Goal: Information Seeking & Learning: Learn about a topic

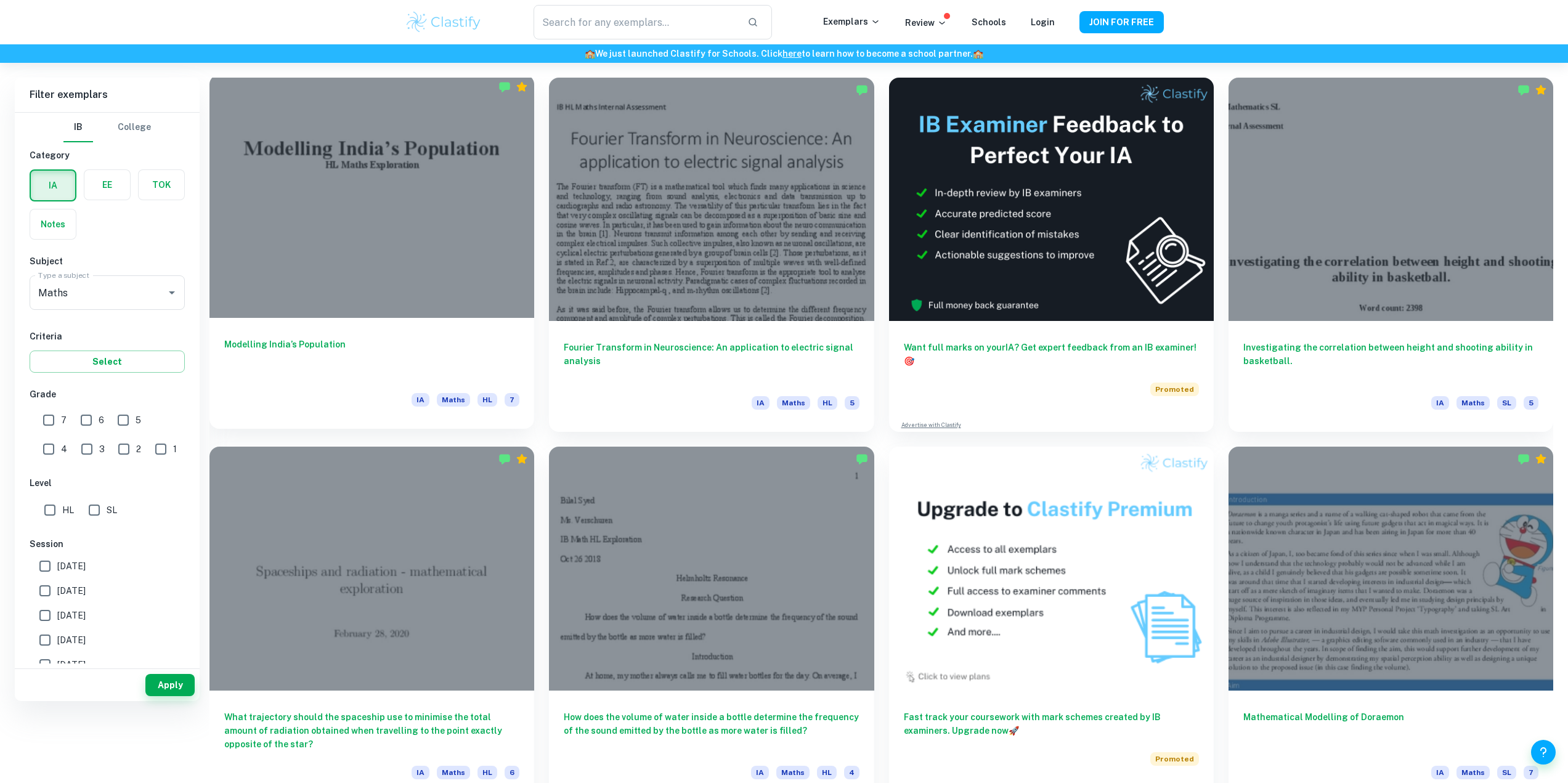
scroll to position [370, 0]
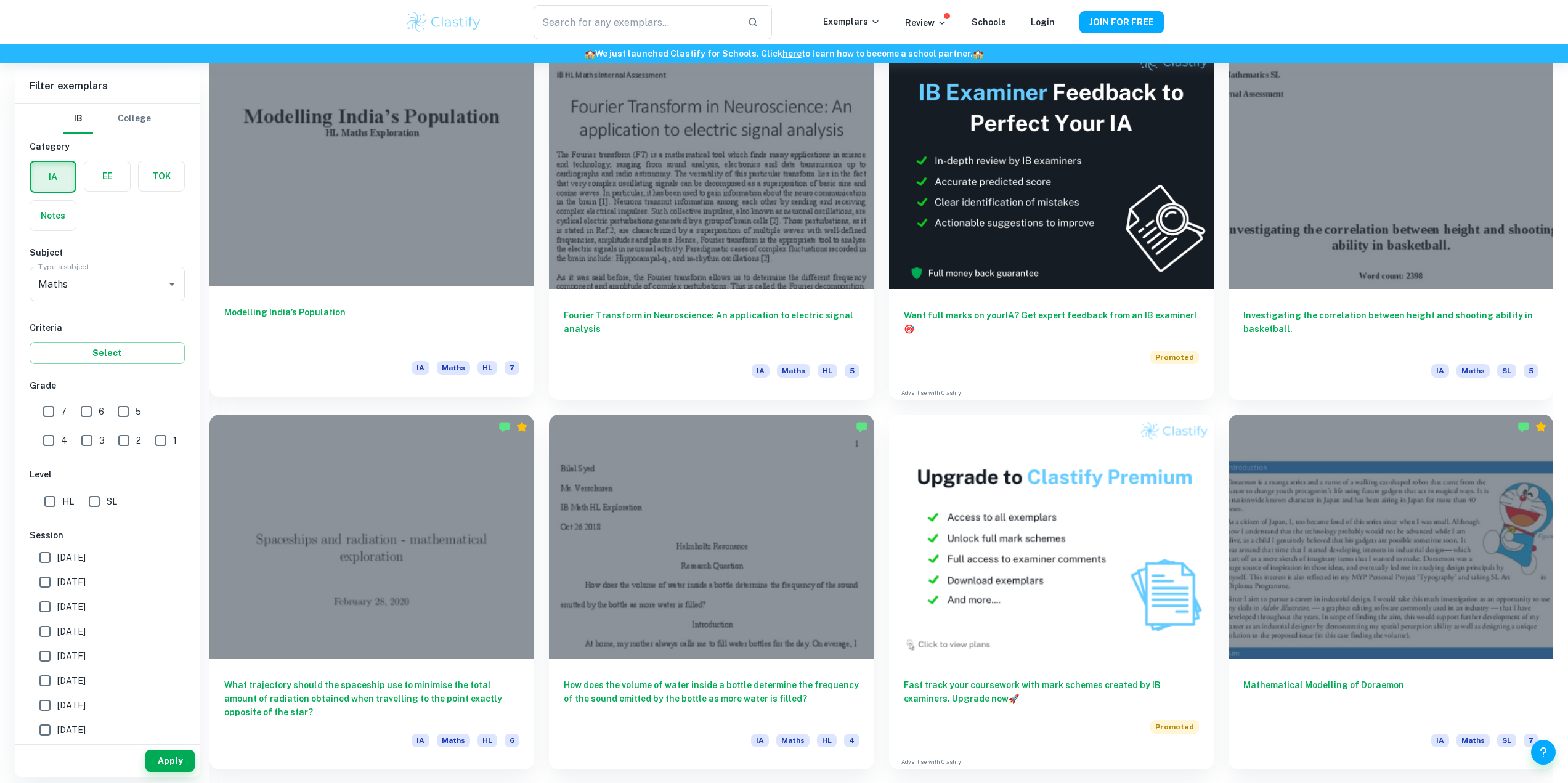
click at [433, 166] on div at bounding box center [372, 164] width 325 height 243
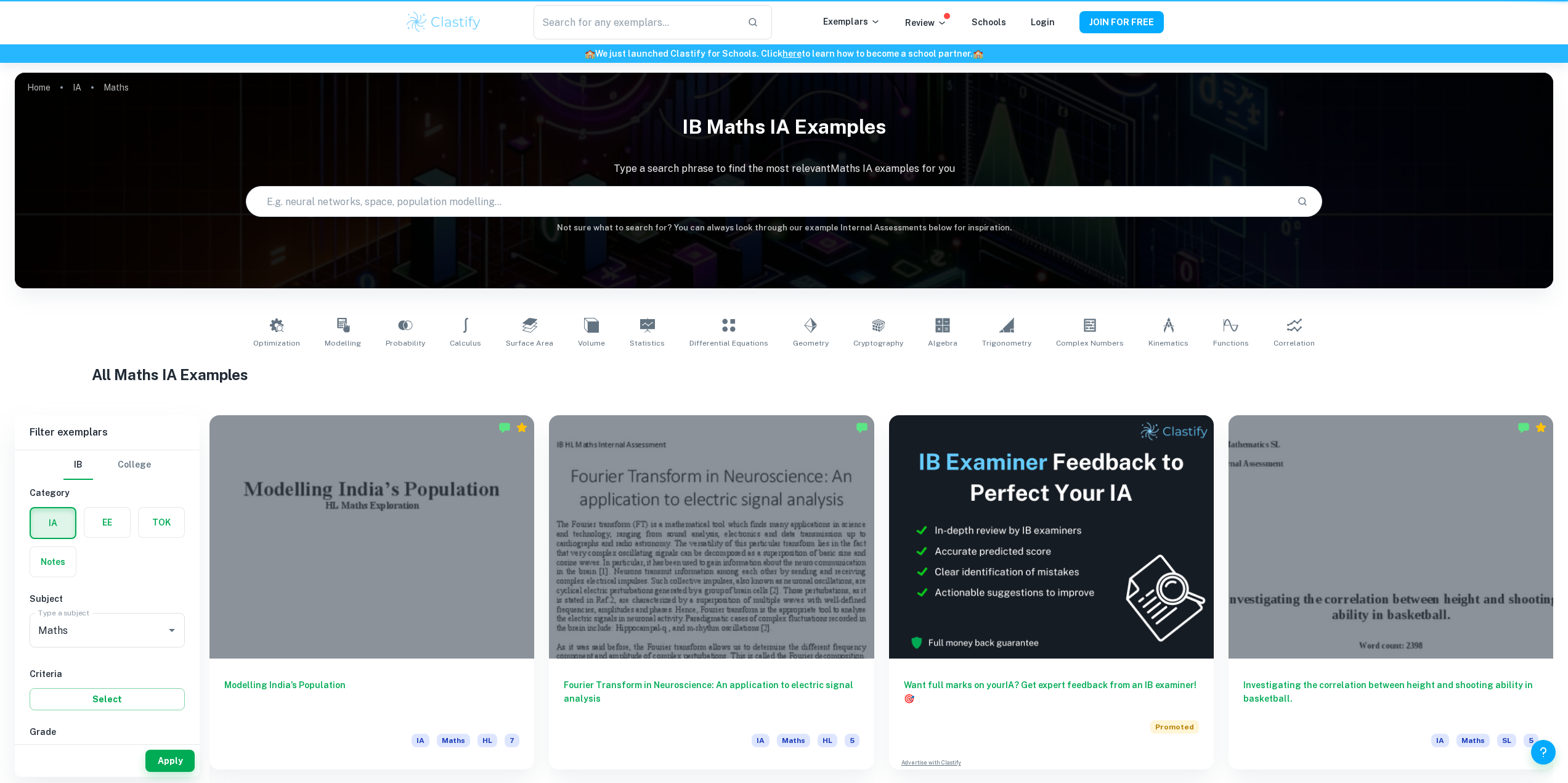
scroll to position [370, 0]
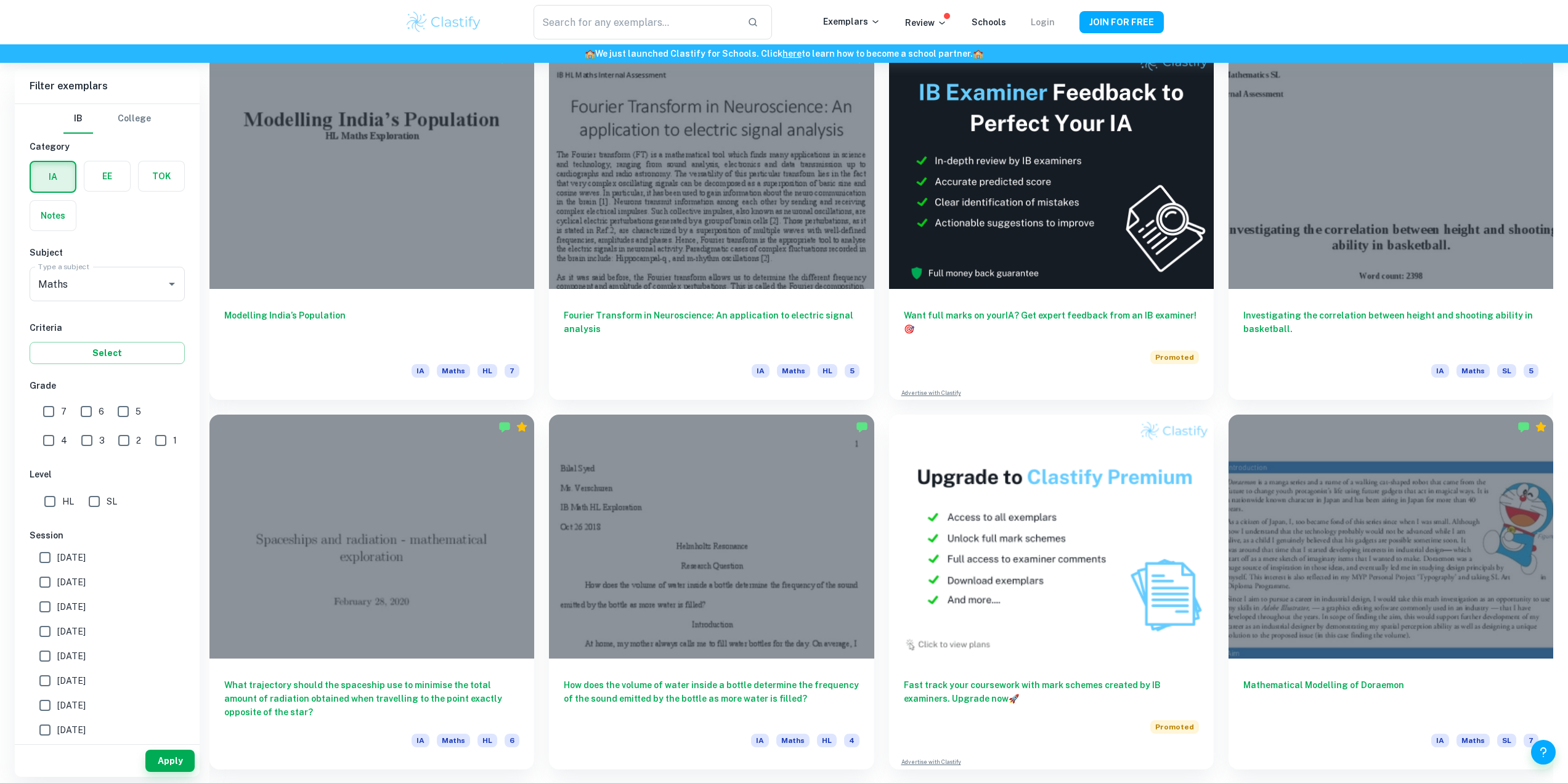
click at [1049, 18] on link "Login" at bounding box center [1043, 22] width 24 height 10
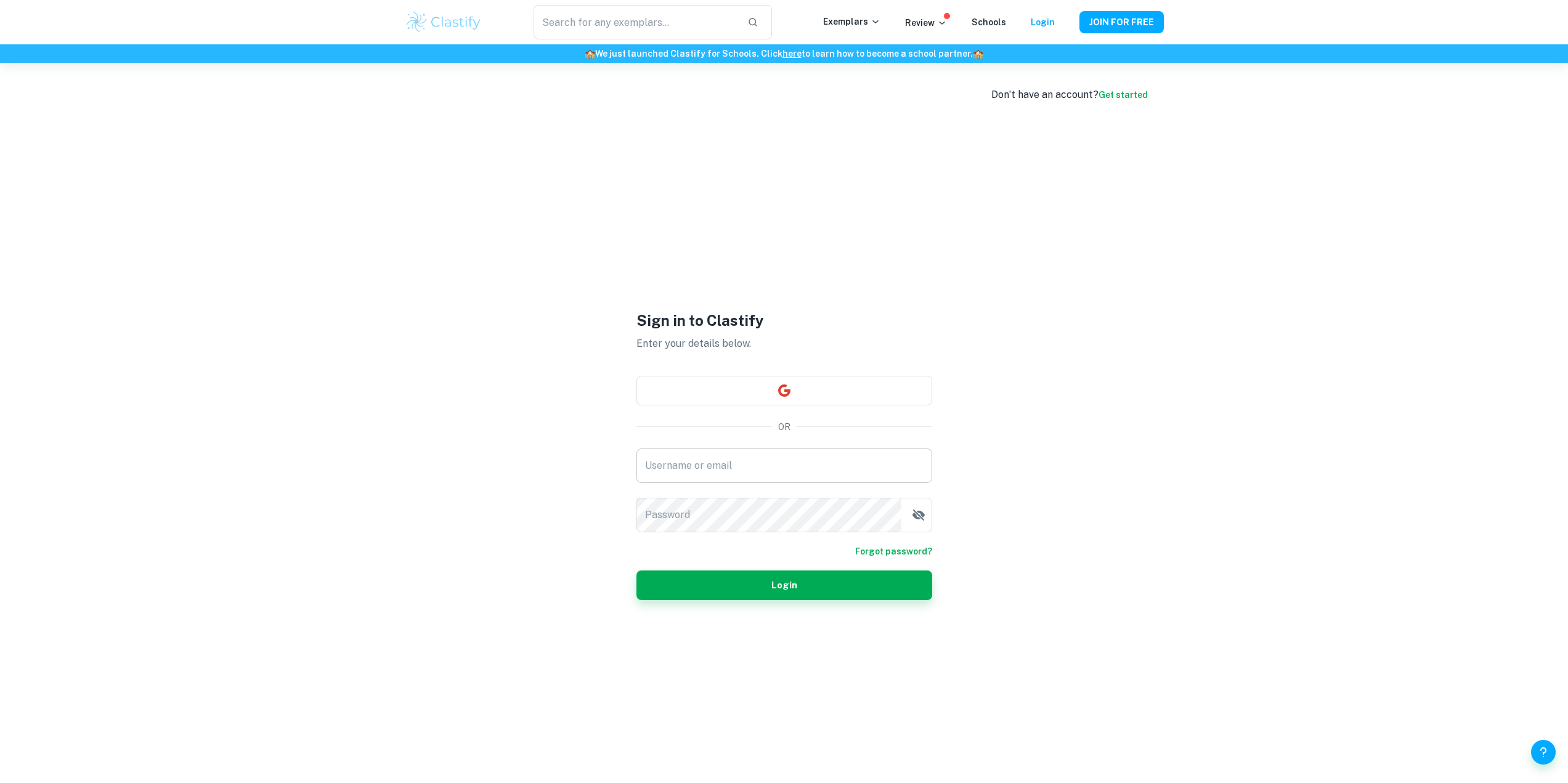
click at [707, 472] on input "Username or email" at bounding box center [784, 466] width 296 height 35
type input "[EMAIL_ADDRESS][DOMAIN_NAME]"
click at [1123, 94] on link "Get started" at bounding box center [1123, 94] width 50 height 10
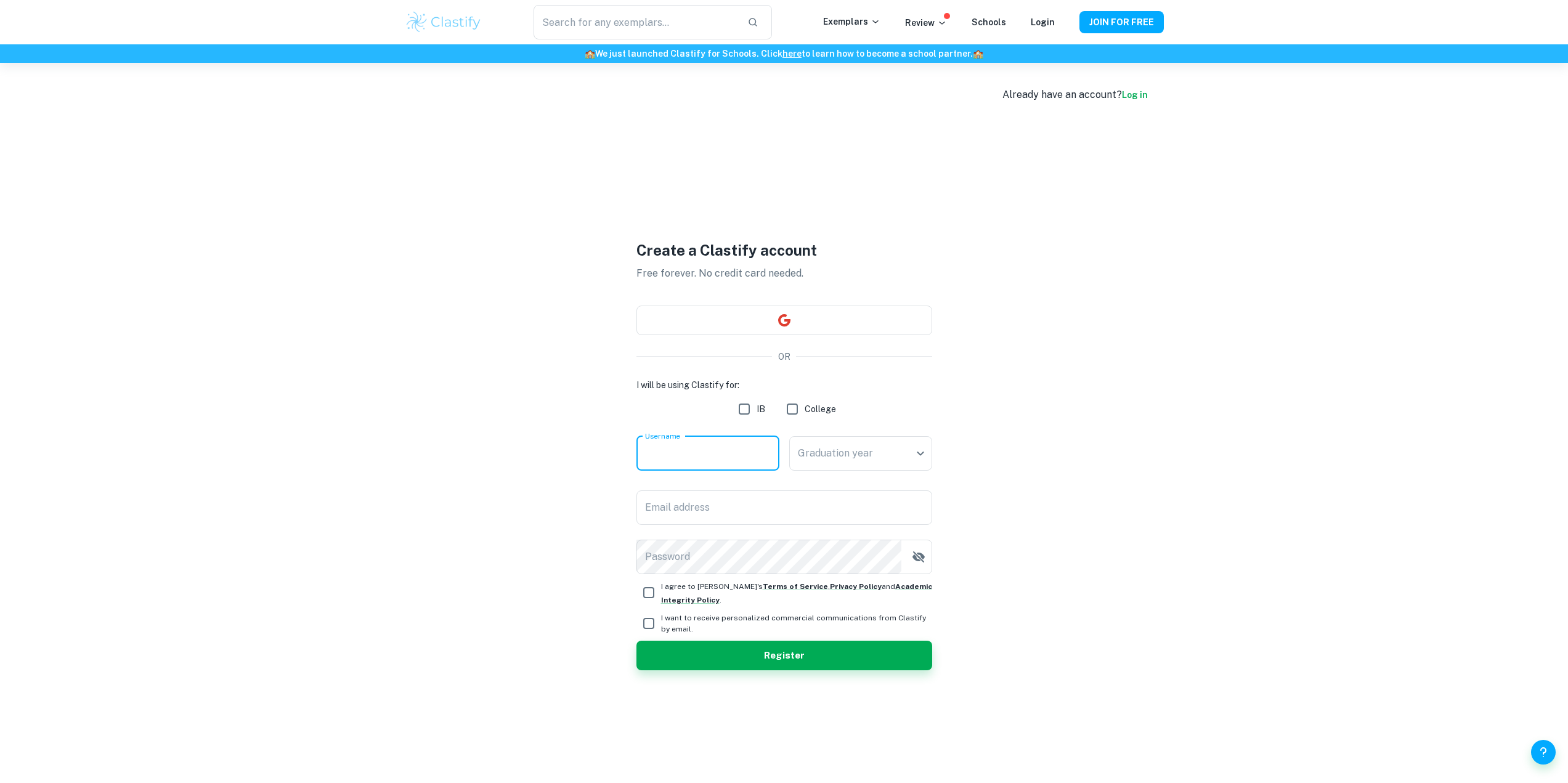
click at [697, 451] on input "Username" at bounding box center [708, 453] width 143 height 35
type input "lucasrestrepog"
click at [882, 459] on body "We value your privacy We use cookies to enhance your browsing experience, serve…" at bounding box center [784, 454] width 1568 height 783
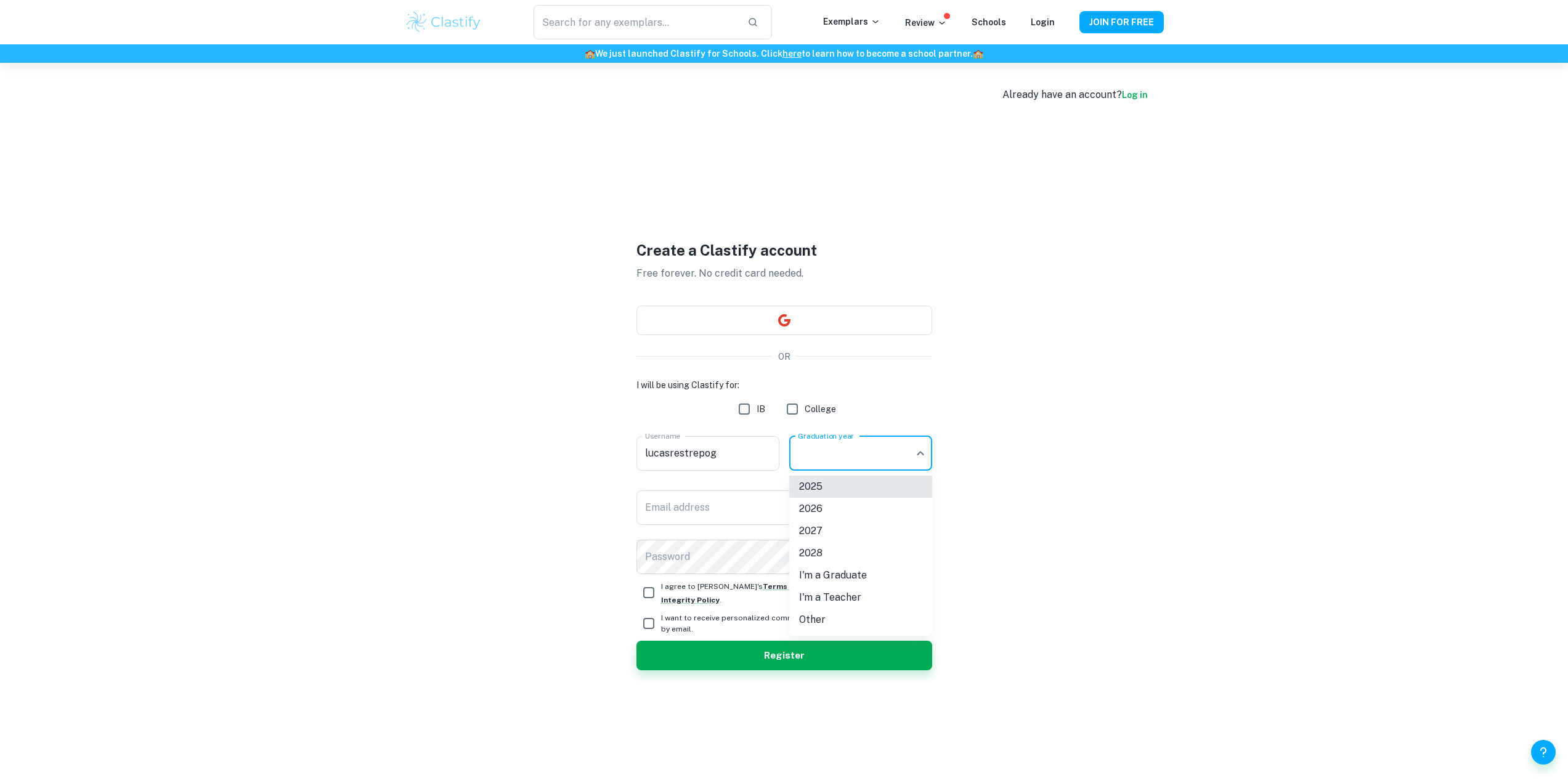
click at [862, 507] on li "2026" at bounding box center [860, 508] width 143 height 22
type input "2026"
click at [724, 506] on input "Email address" at bounding box center [784, 508] width 296 height 35
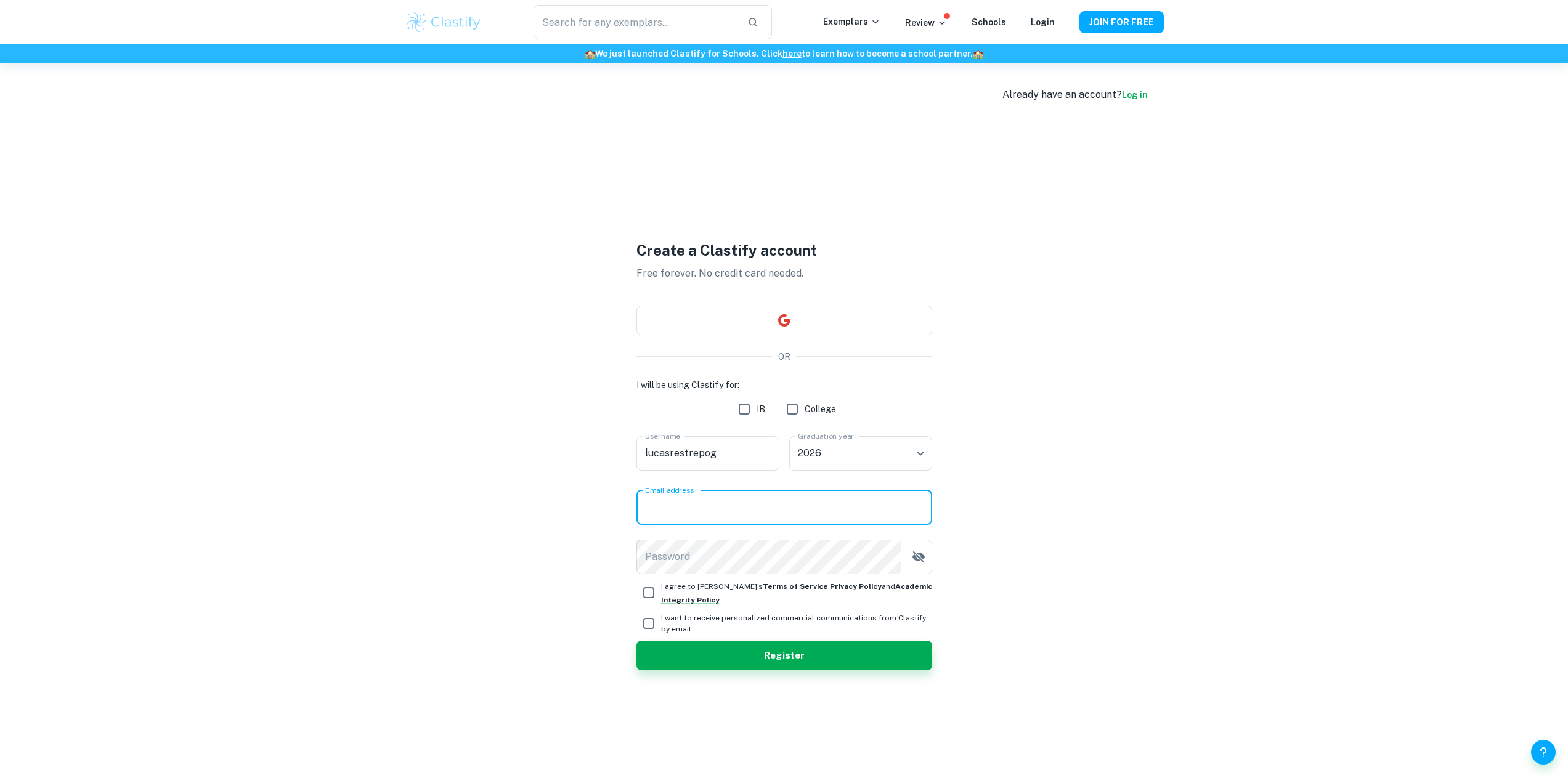
type input "[EMAIL_ADDRESS][DOMAIN_NAME]"
click at [924, 555] on icon "button" at bounding box center [919, 557] width 15 height 15
click at [643, 593] on input "I agree to [PERSON_NAME]'s Terms of Service , Privacy Policy and Academic Integ…" at bounding box center [648, 593] width 24 height 24
checkbox input "true"
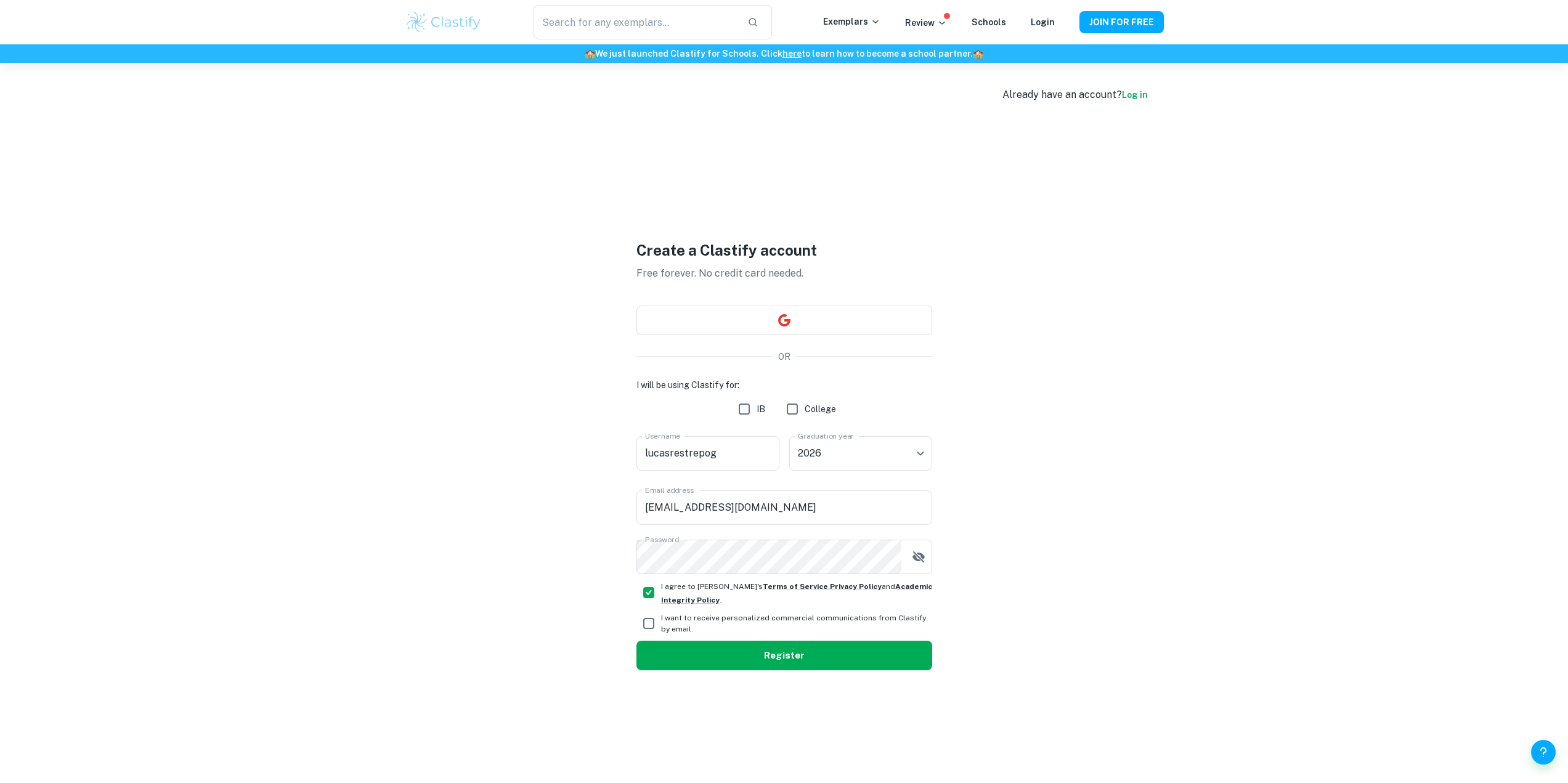
click at [712, 657] on button "Register" at bounding box center [784, 656] width 296 height 30
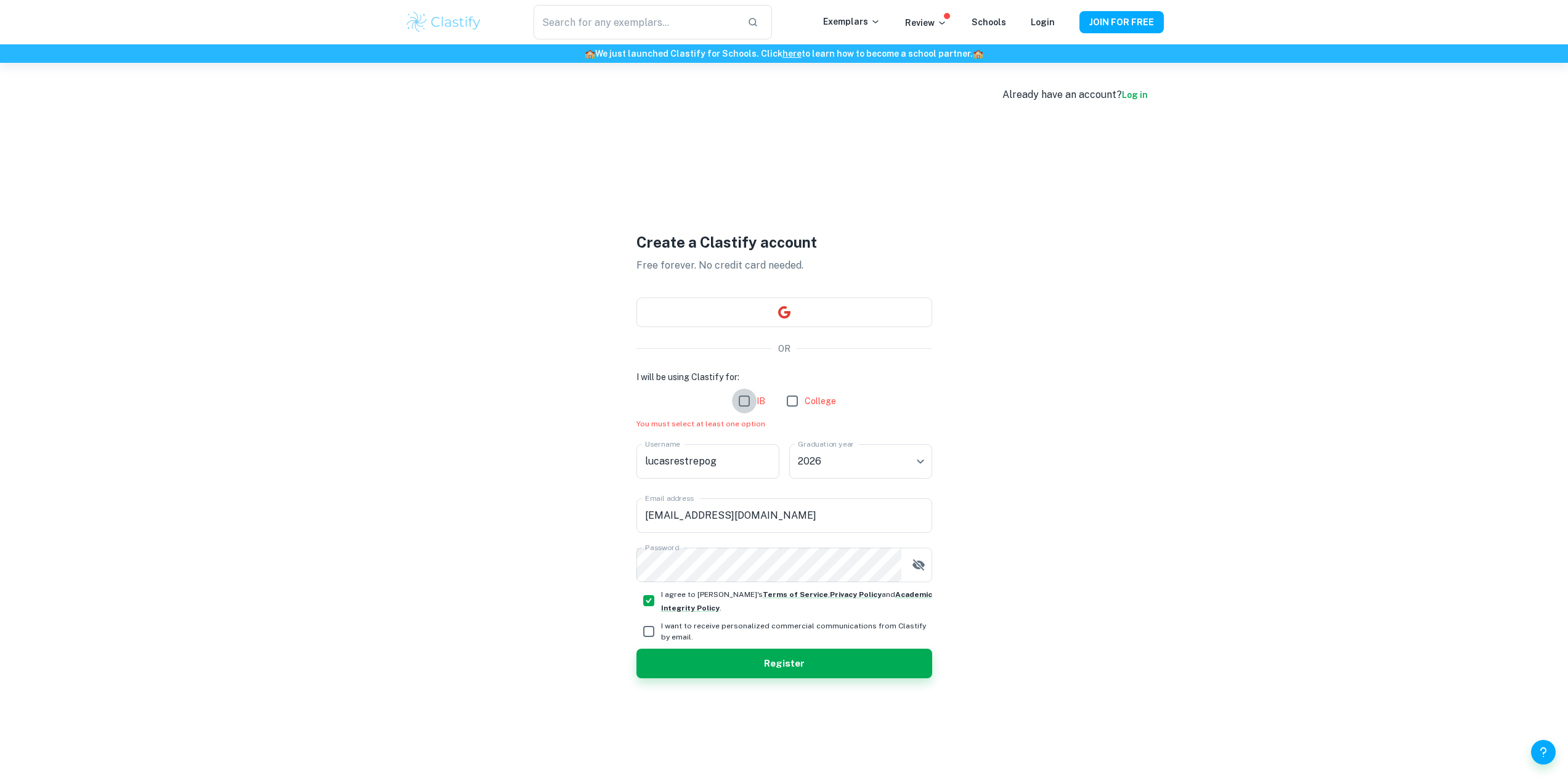
click at [741, 400] on input "IB" at bounding box center [744, 401] width 24 height 24
checkbox input "true"
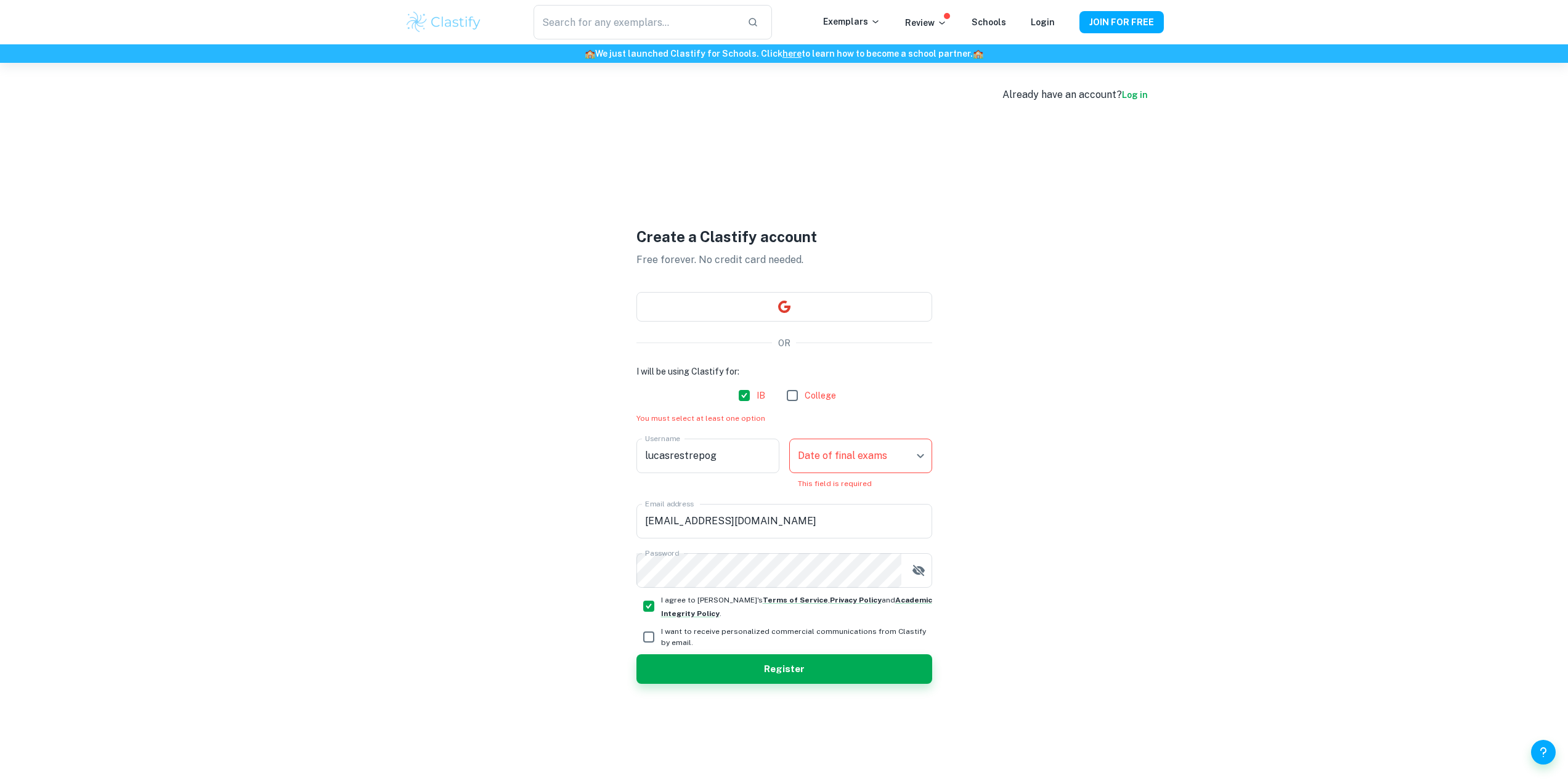
click at [868, 456] on body "We value your privacy We use cookies to enhance your browsing experience, serve…" at bounding box center [784, 454] width 1568 height 783
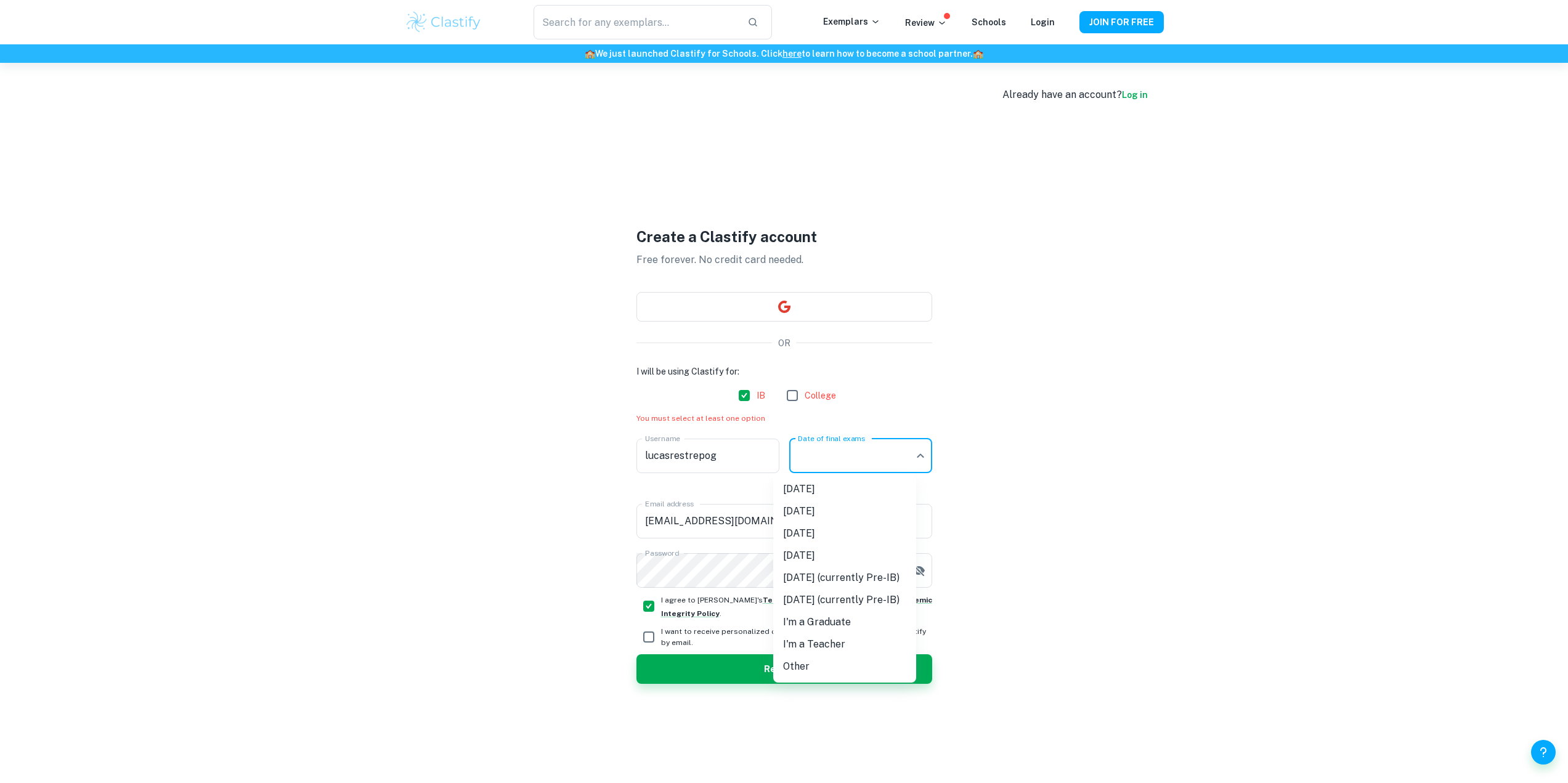
click at [860, 529] on li "[DATE]" at bounding box center [845, 534] width 143 height 22
type input "M26"
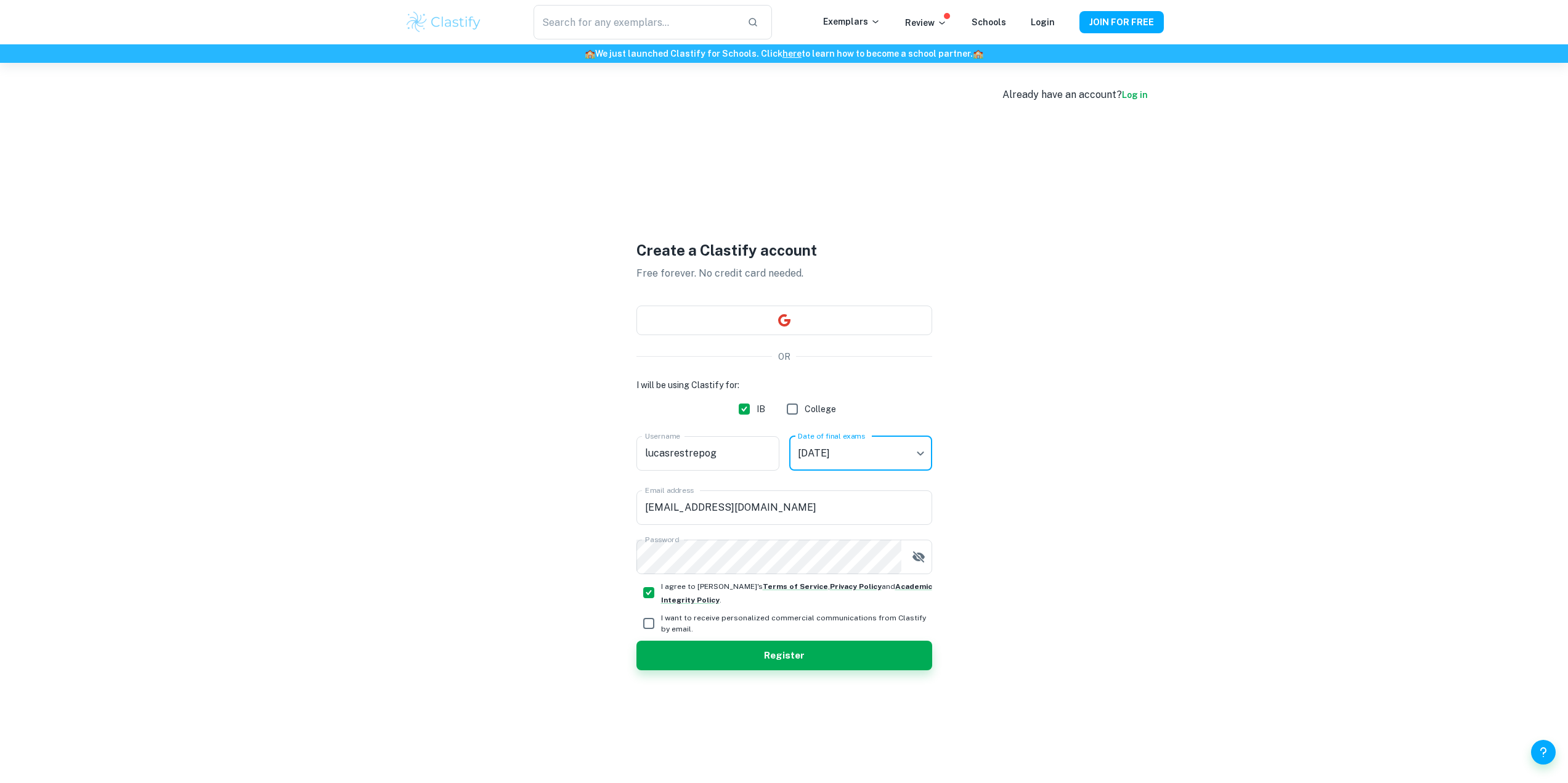
click at [866, 462] on body "We value your privacy We use cookies to enhance your browsing experience, serve…" at bounding box center [784, 454] width 1568 height 783
click at [449, 433] on div at bounding box center [784, 392] width 1568 height 783
click at [699, 657] on button "Register" at bounding box center [784, 656] width 296 height 30
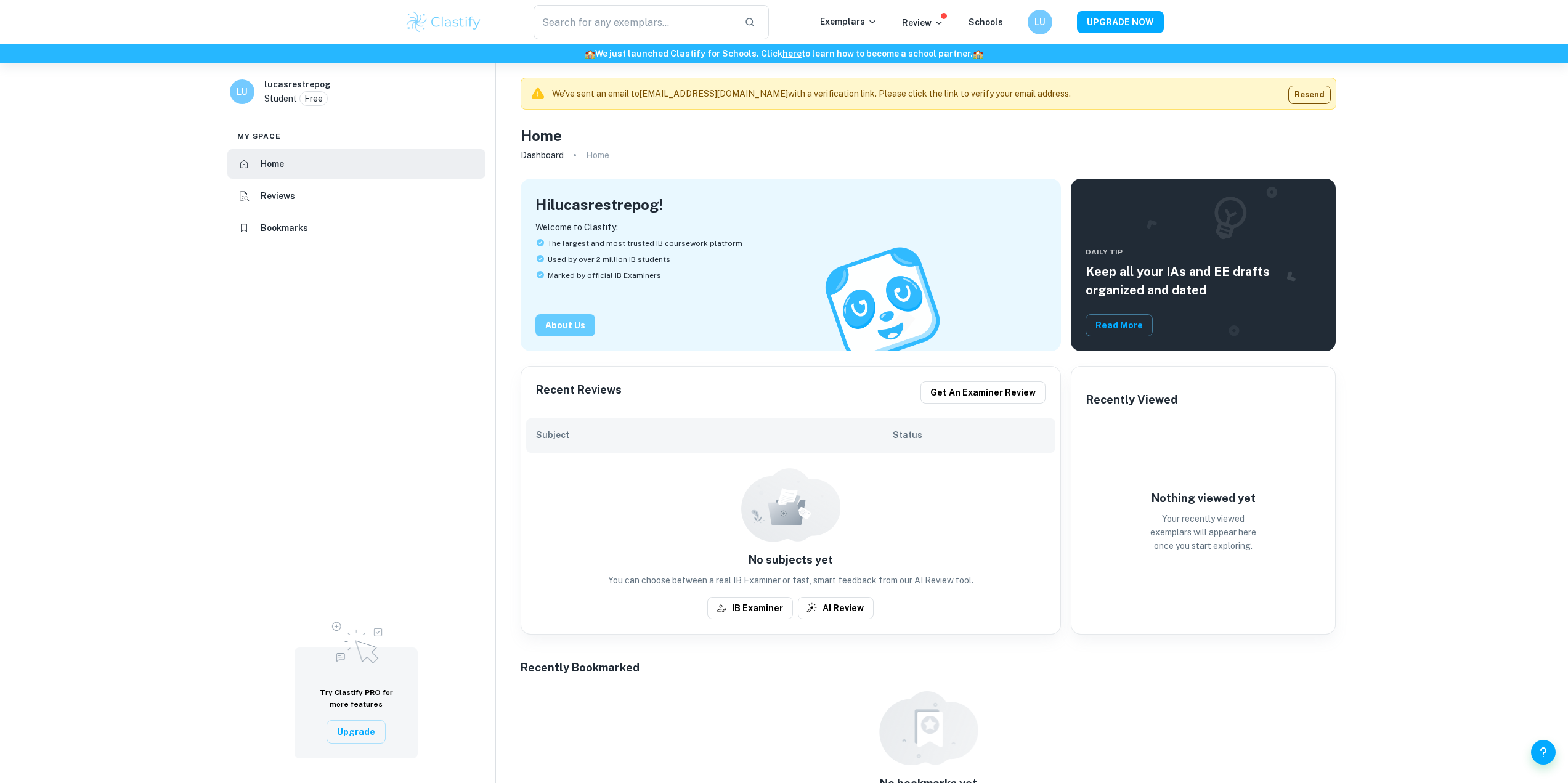
click at [555, 321] on button "About Us" at bounding box center [565, 325] width 60 height 22
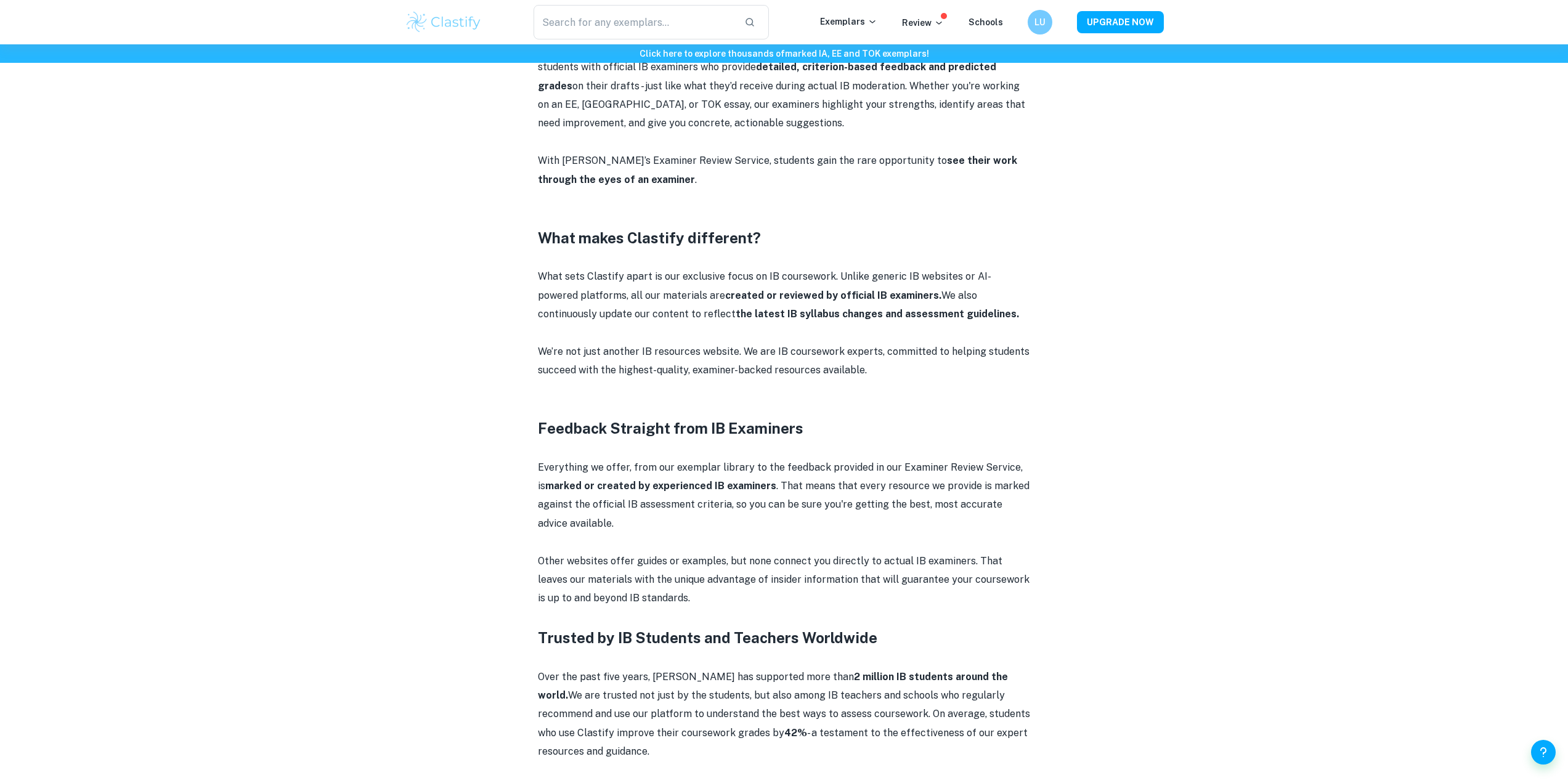
scroll to position [924, 0]
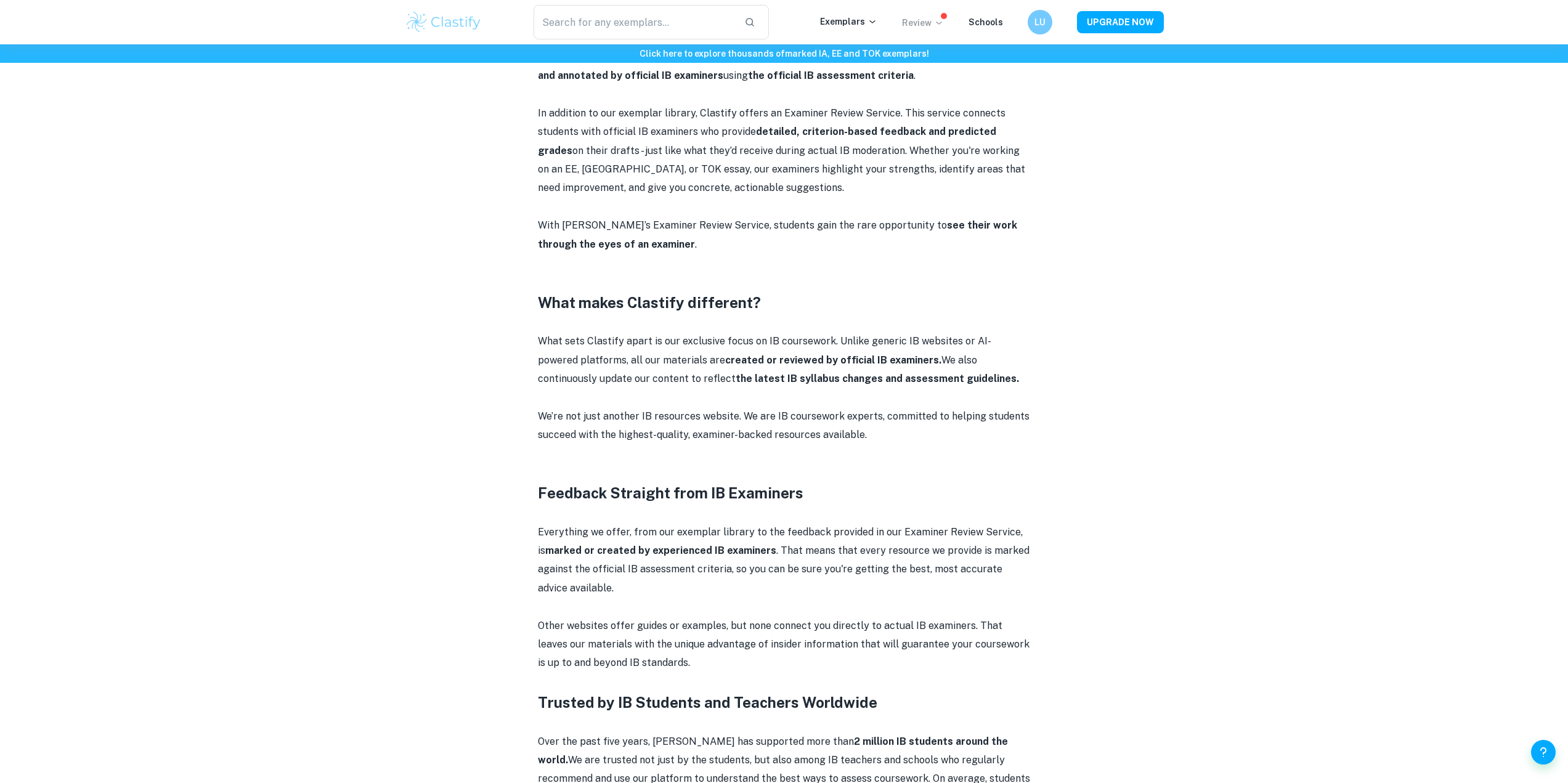
click at [939, 20] on icon at bounding box center [939, 22] width 10 height 10
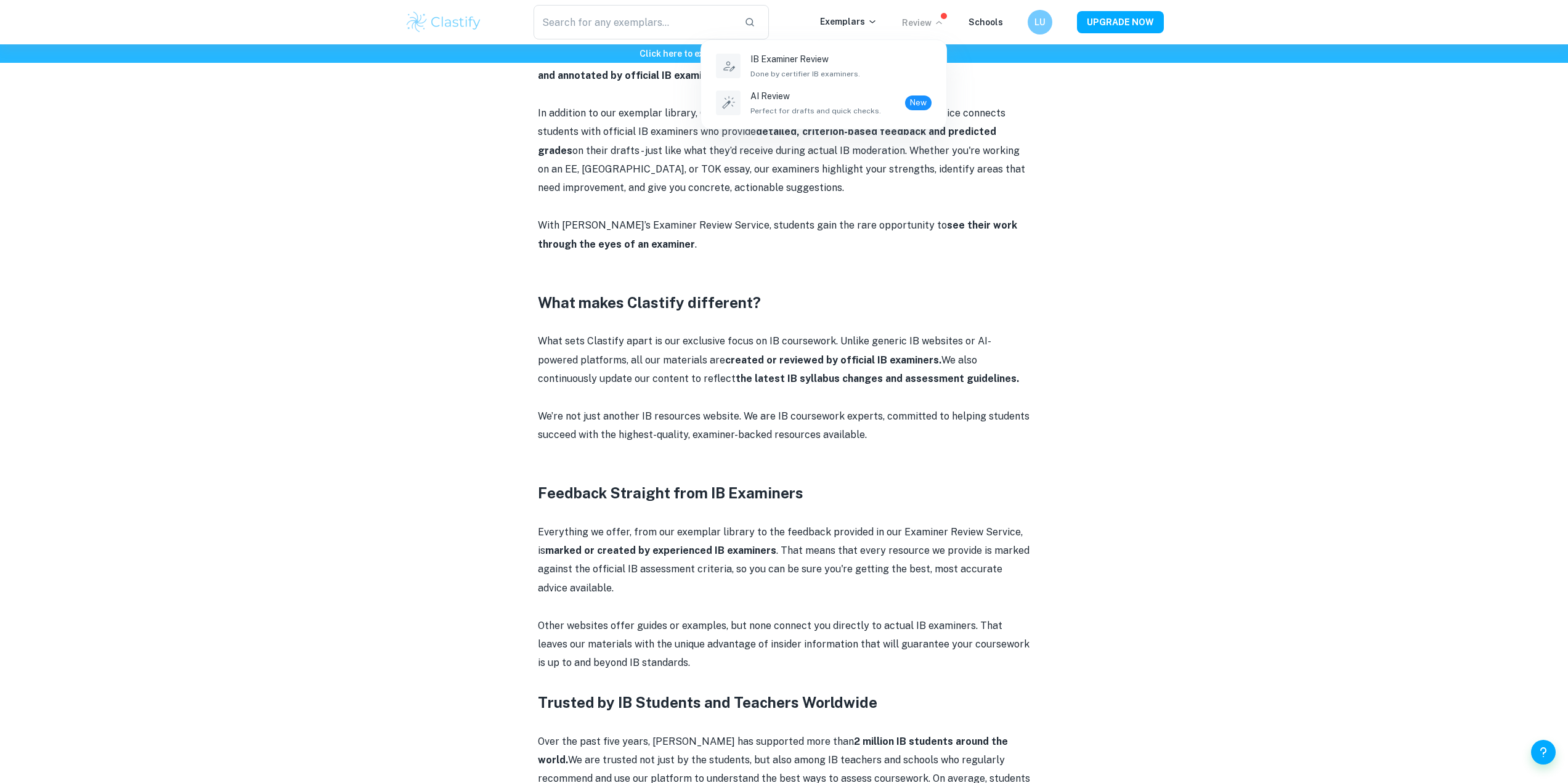
click at [1031, 88] on div at bounding box center [784, 392] width 1568 height 783
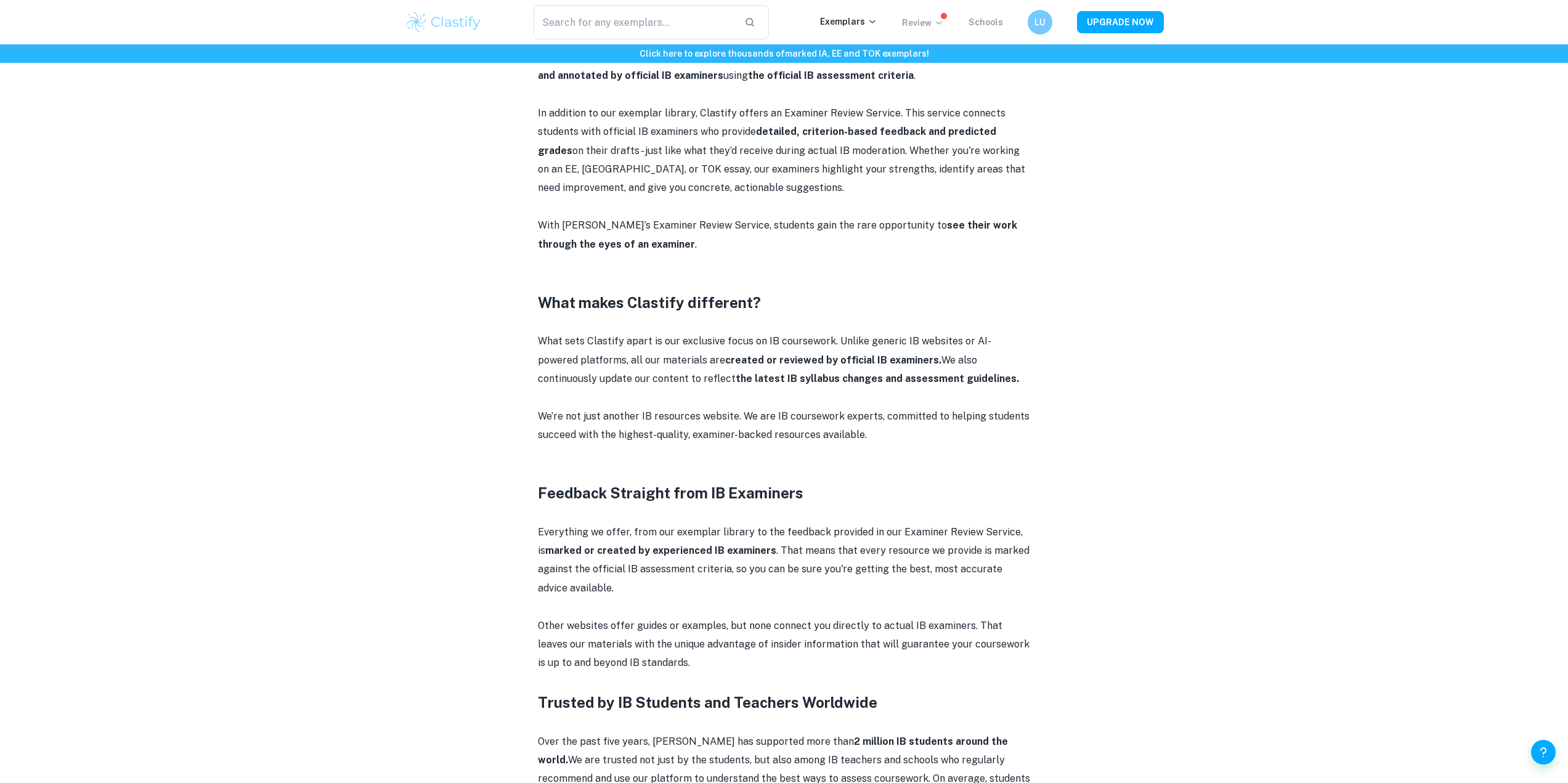
click at [974, 21] on link "Schools" at bounding box center [986, 22] width 35 height 10
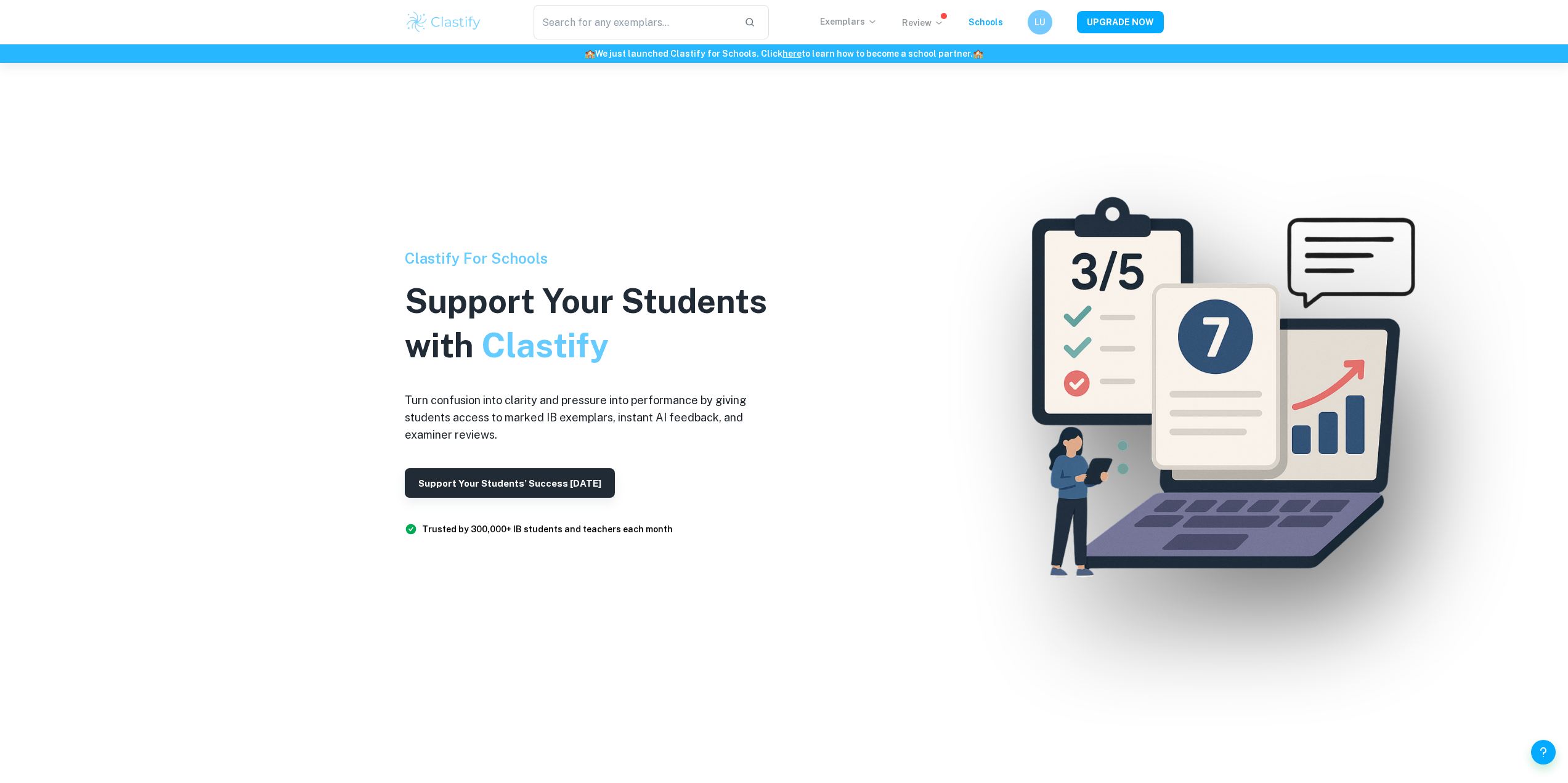
click at [851, 22] on p "Exemplars" at bounding box center [849, 22] width 57 height 14
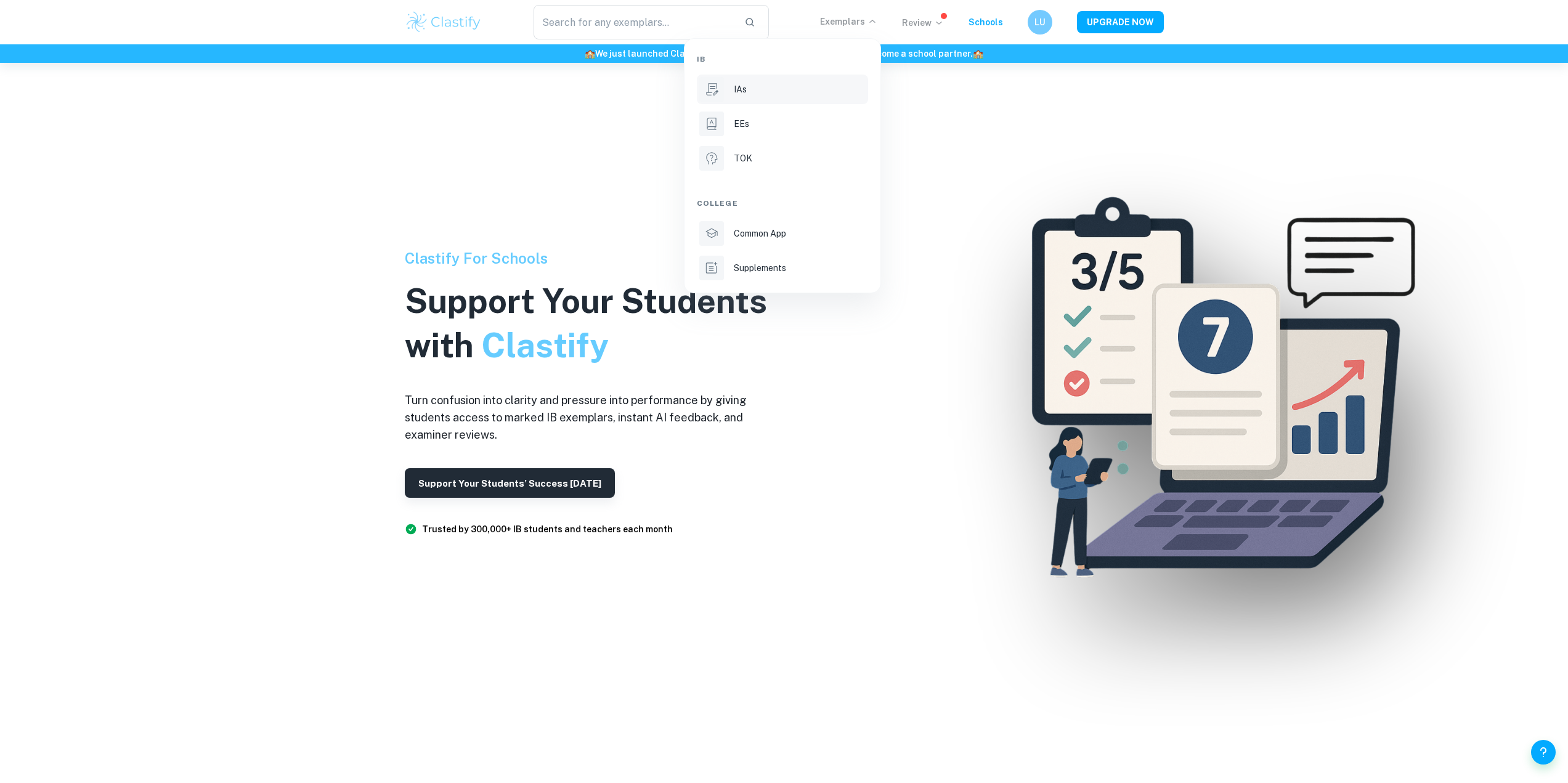
click at [788, 81] on li "IAs" at bounding box center [782, 90] width 171 height 30
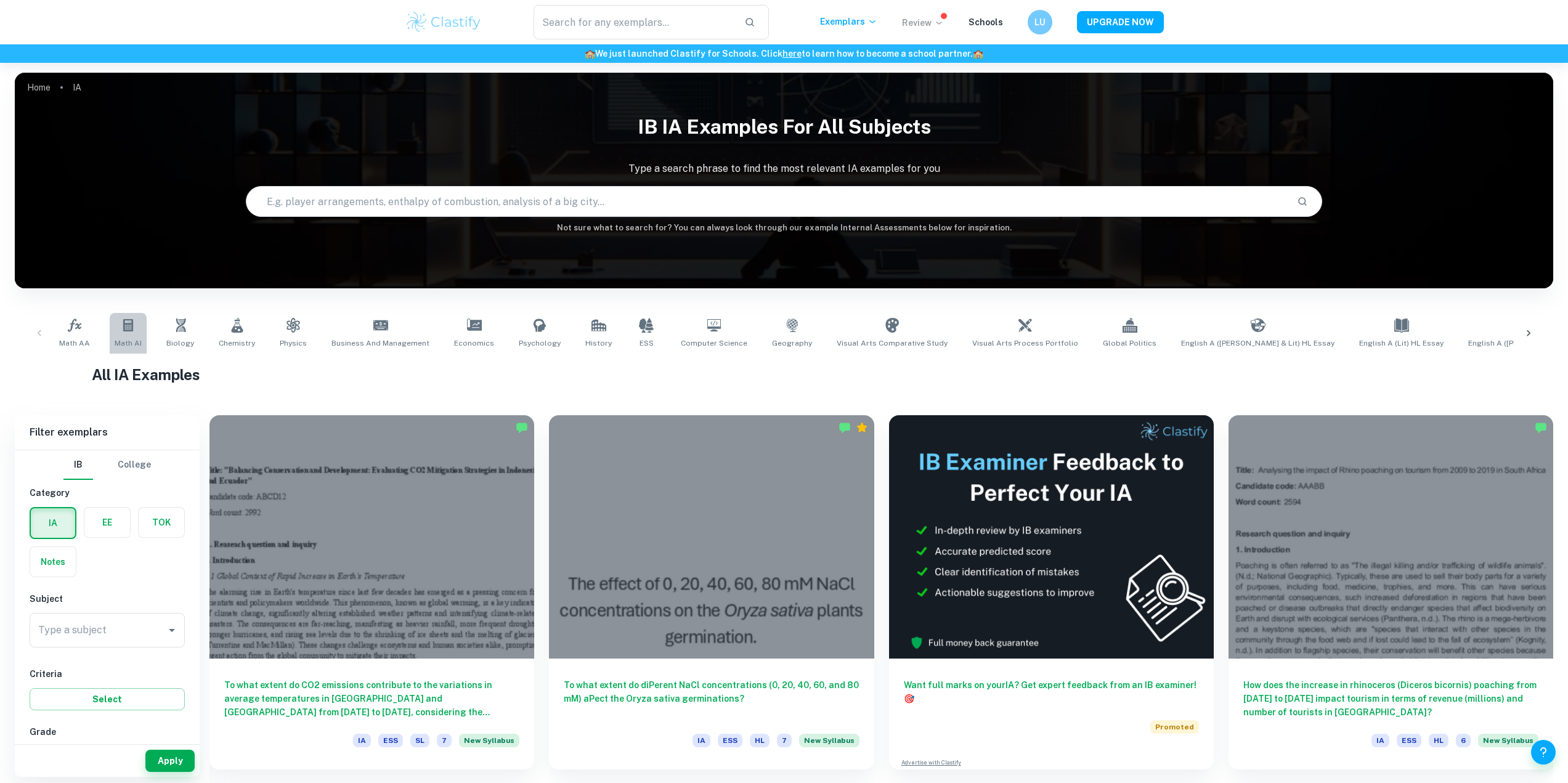
click at [122, 321] on icon at bounding box center [128, 326] width 15 height 15
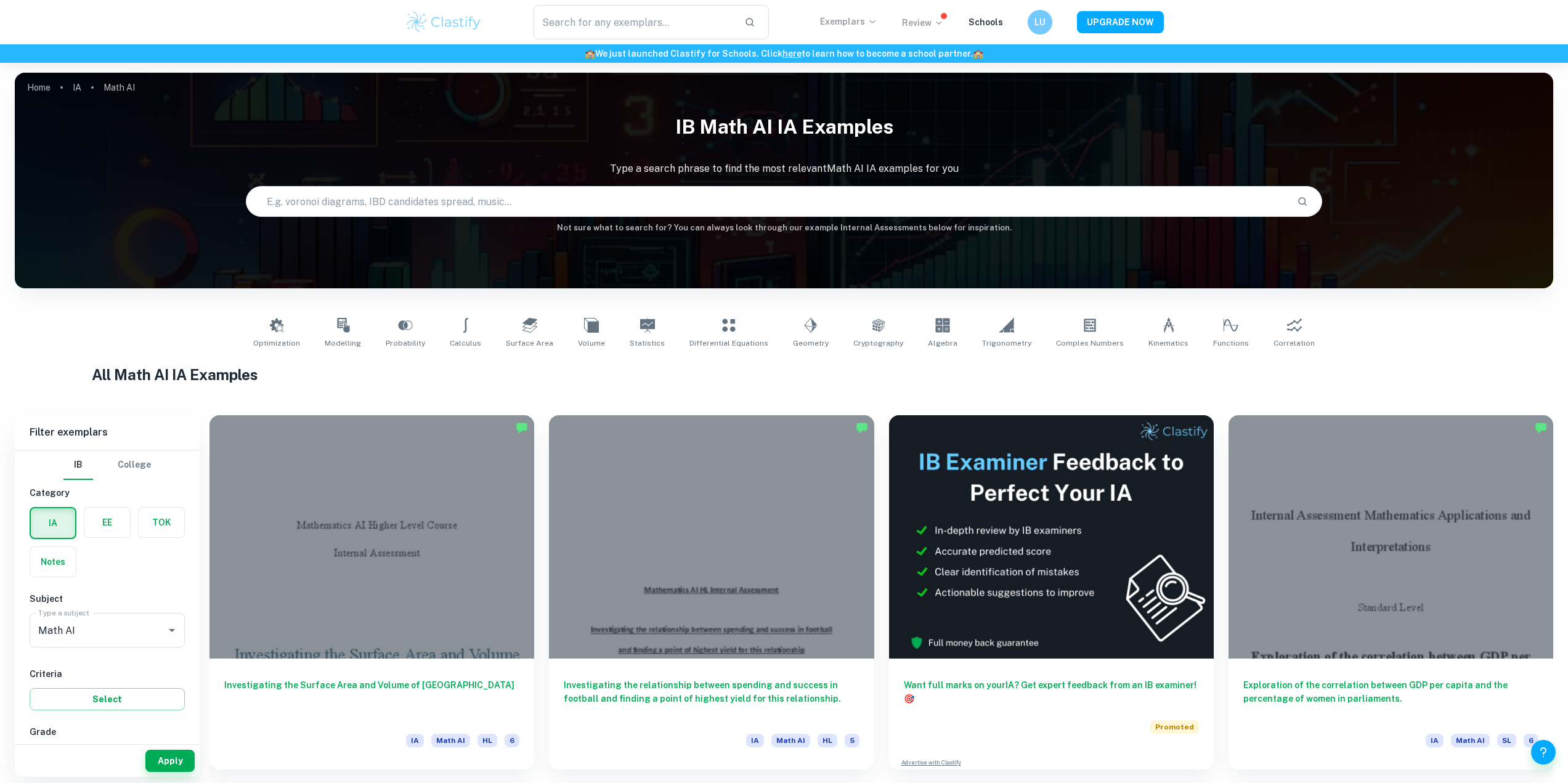
click at [853, 24] on p "Exemplars" at bounding box center [849, 22] width 57 height 14
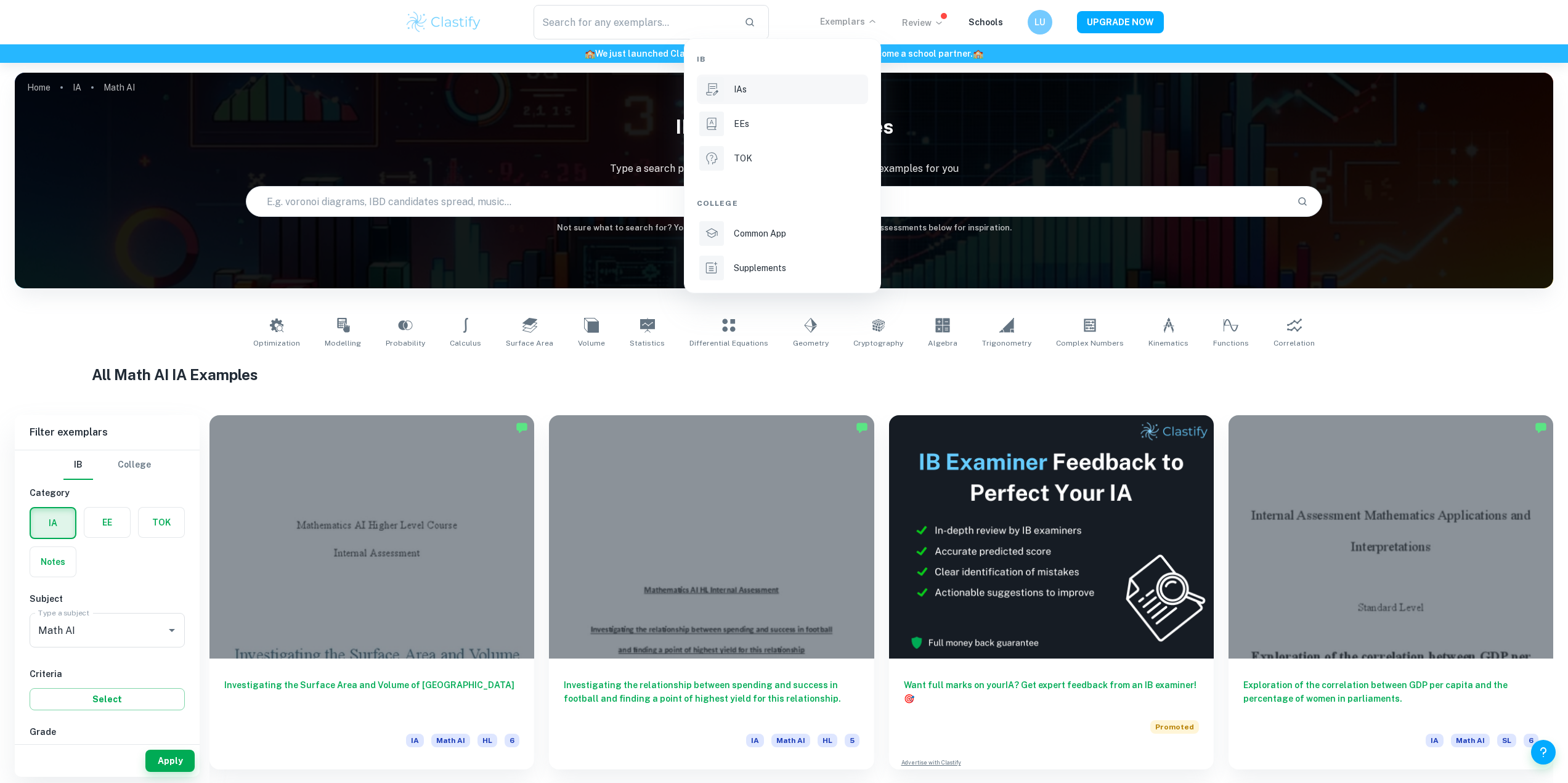
click at [775, 94] on div "IAs" at bounding box center [800, 89] width 132 height 14
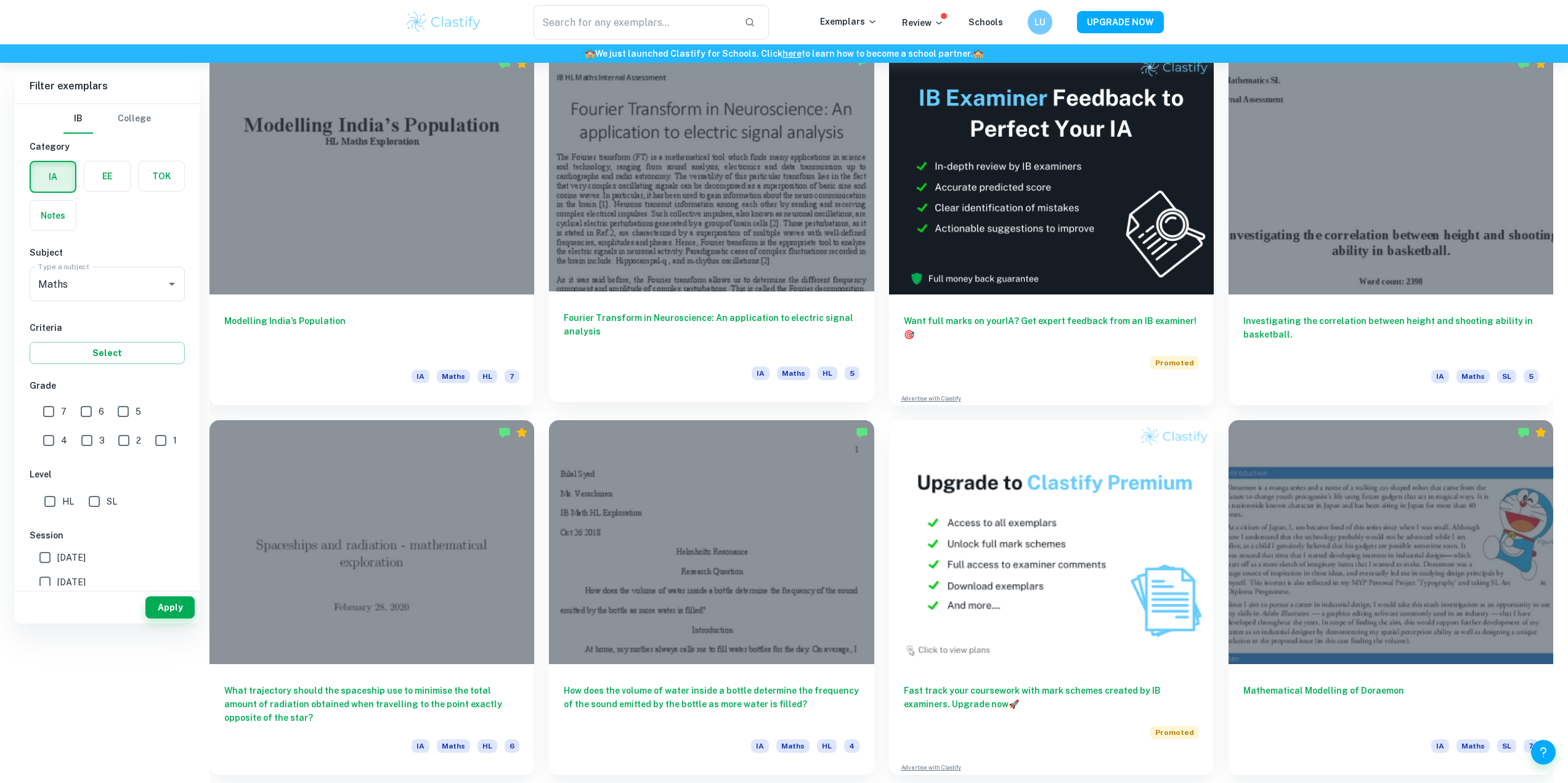
scroll to position [185, 0]
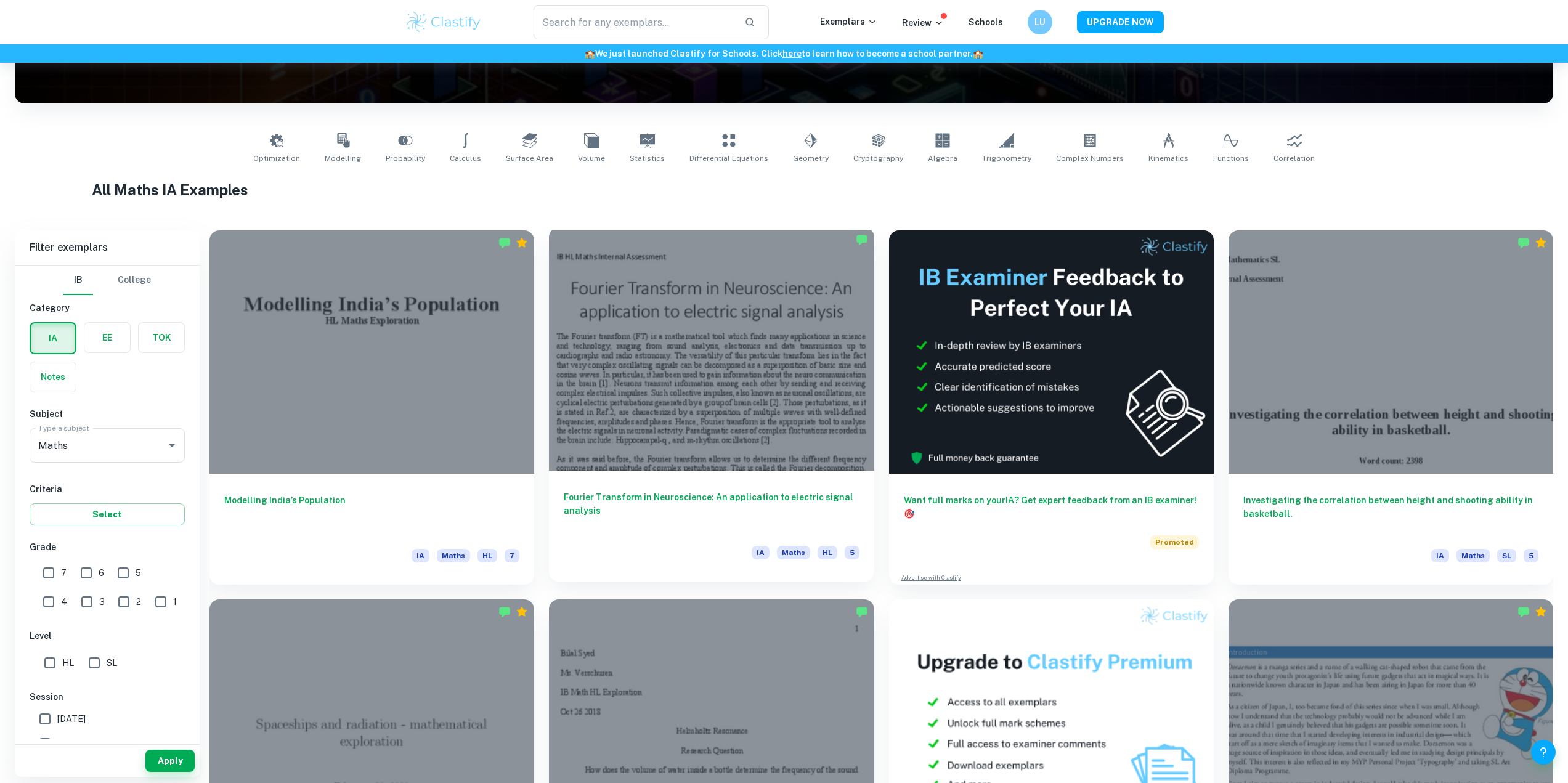
click at [689, 304] on div at bounding box center [712, 349] width 325 height 243
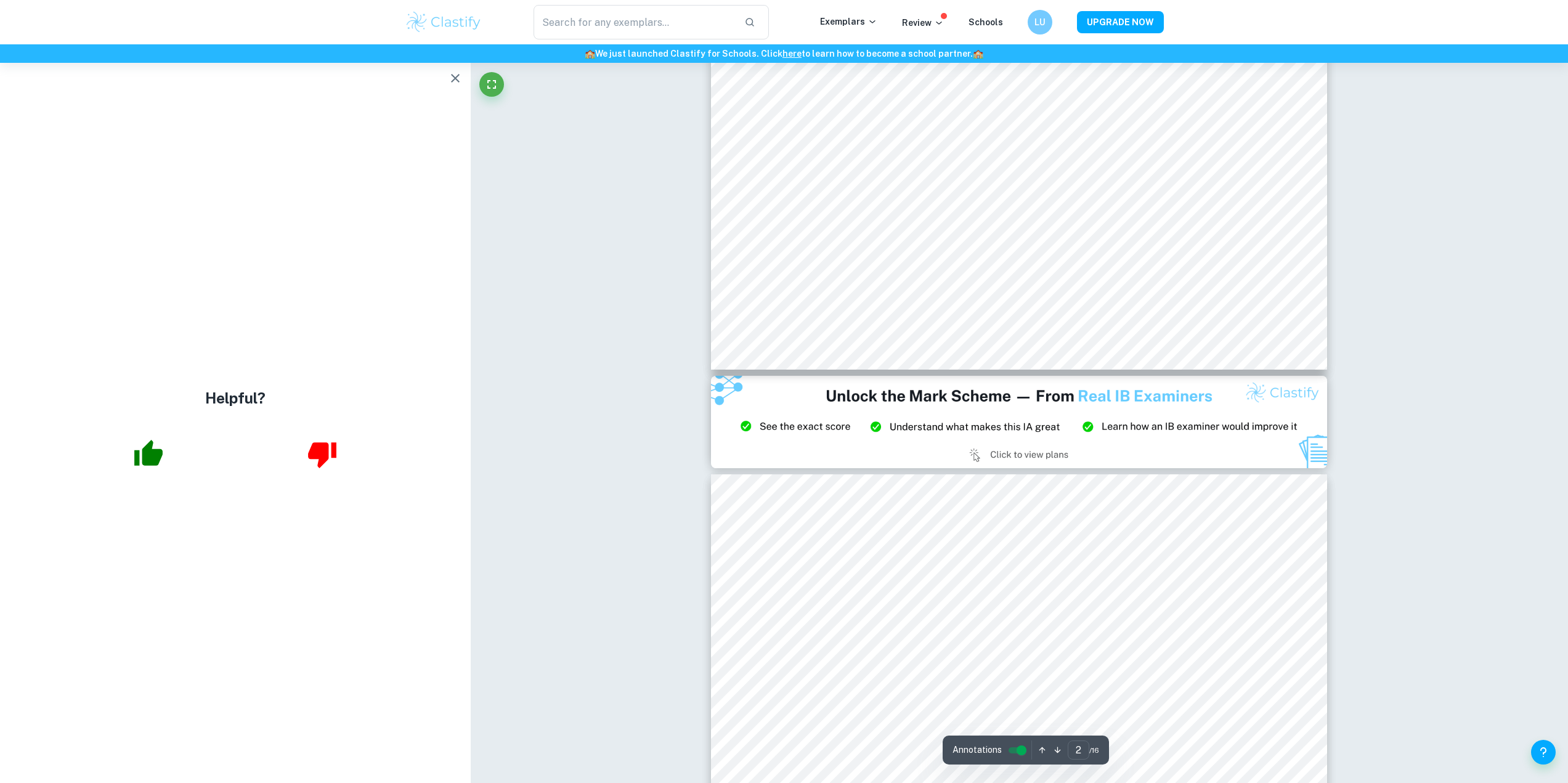
scroll to position [1540, 0]
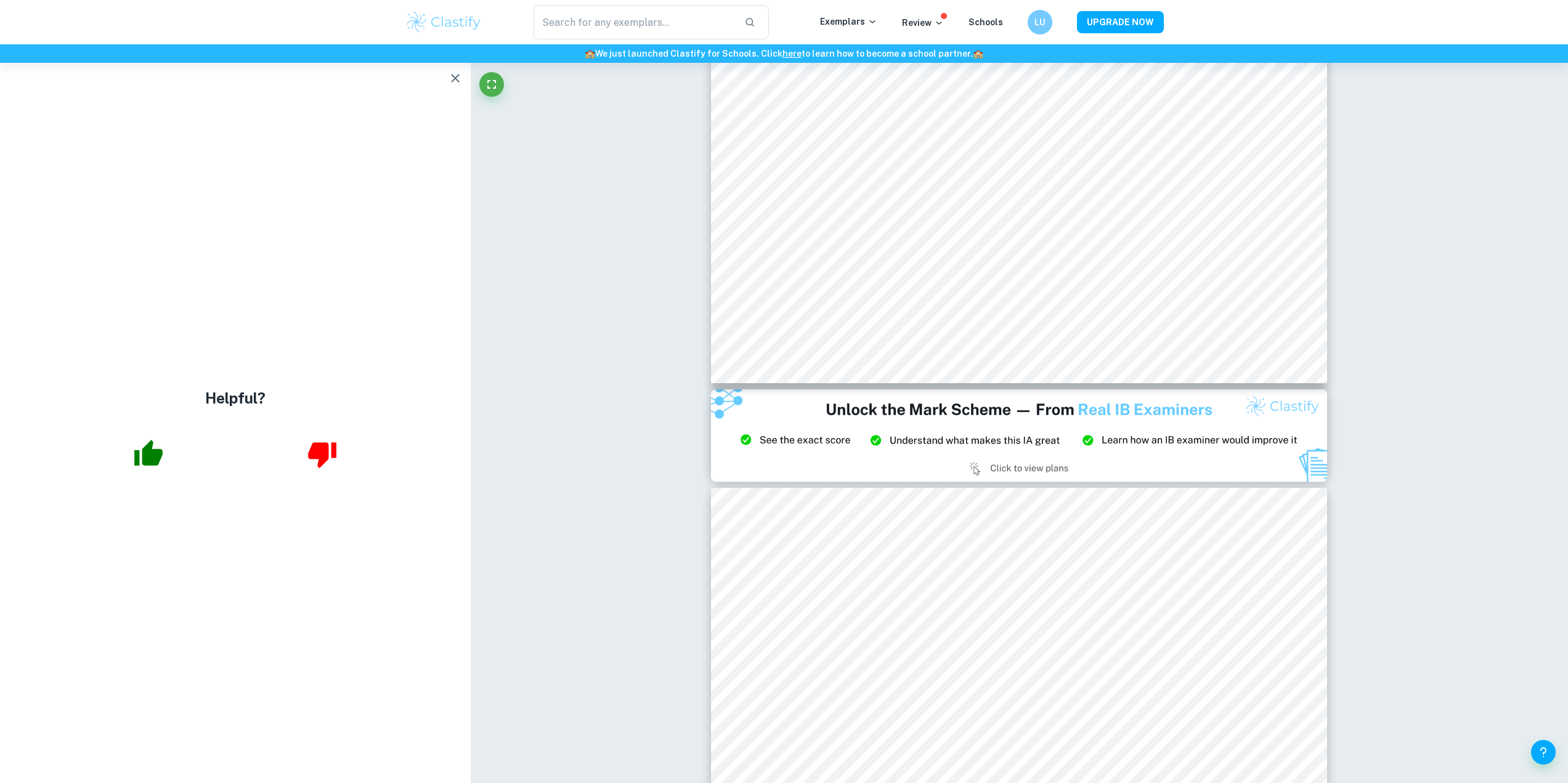
click at [156, 452] on icon "button" at bounding box center [149, 453] width 29 height 26
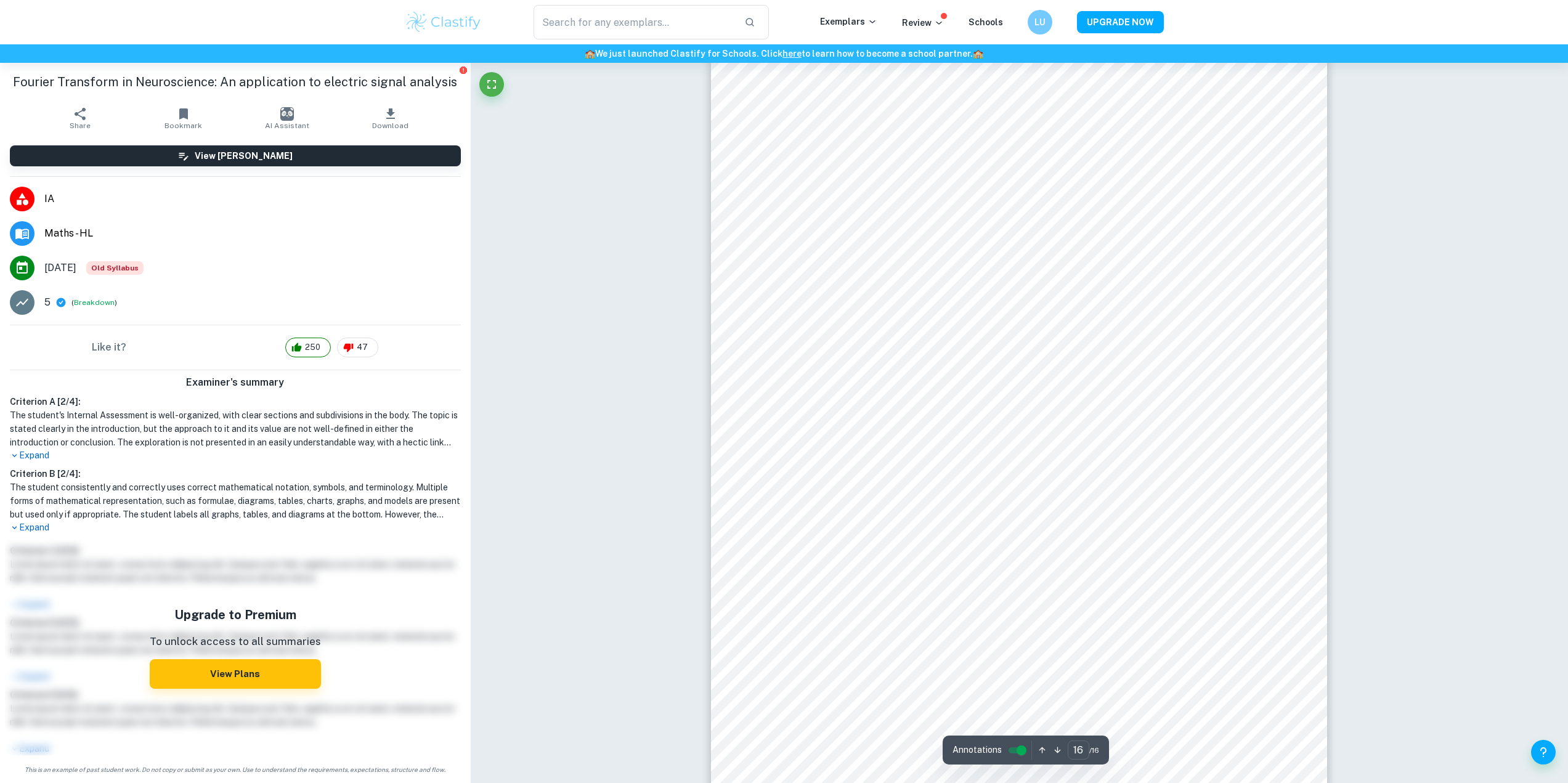
scroll to position [13574, 0]
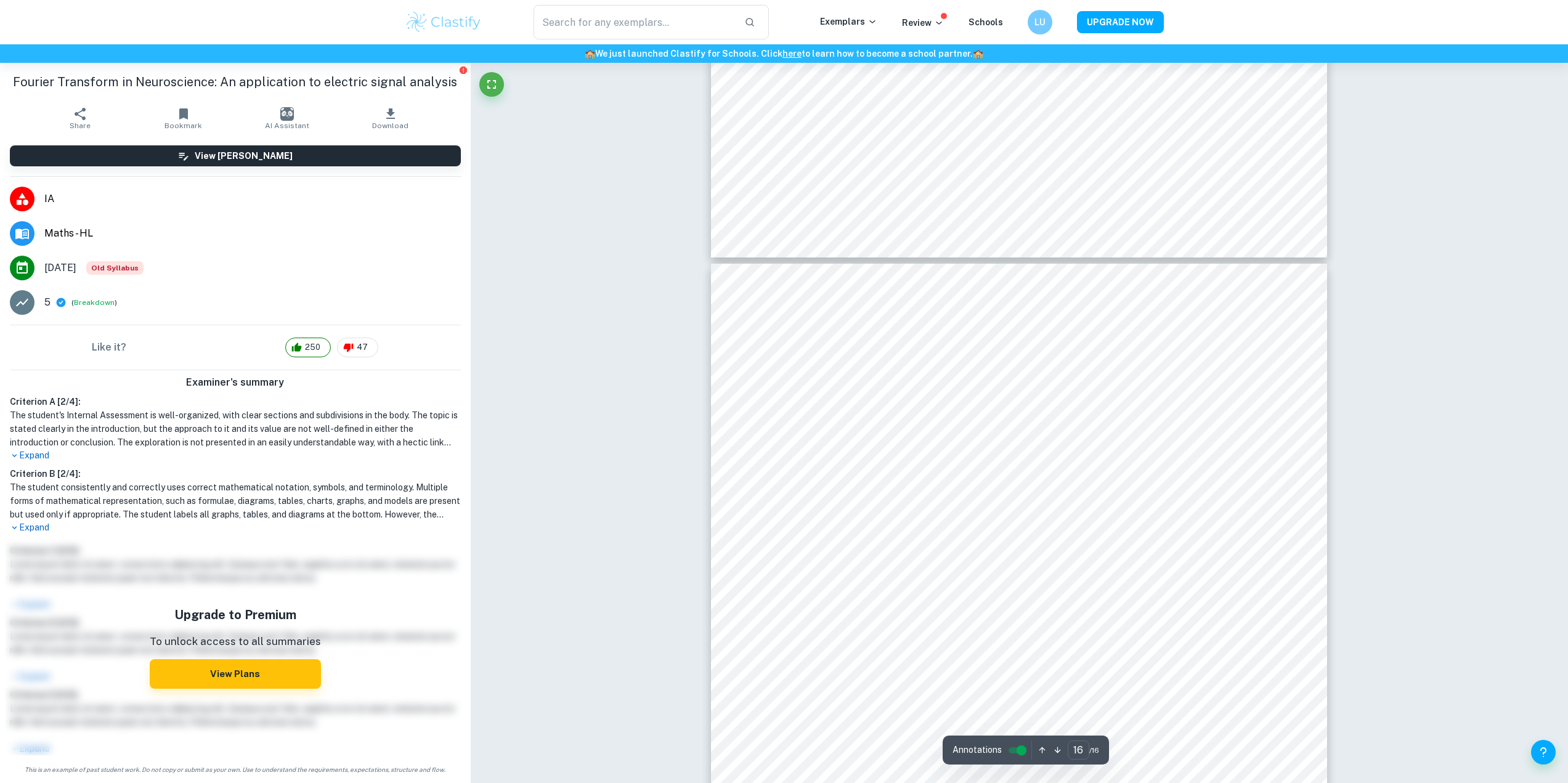
type input "15"
